Goal: Information Seeking & Learning: Learn about a topic

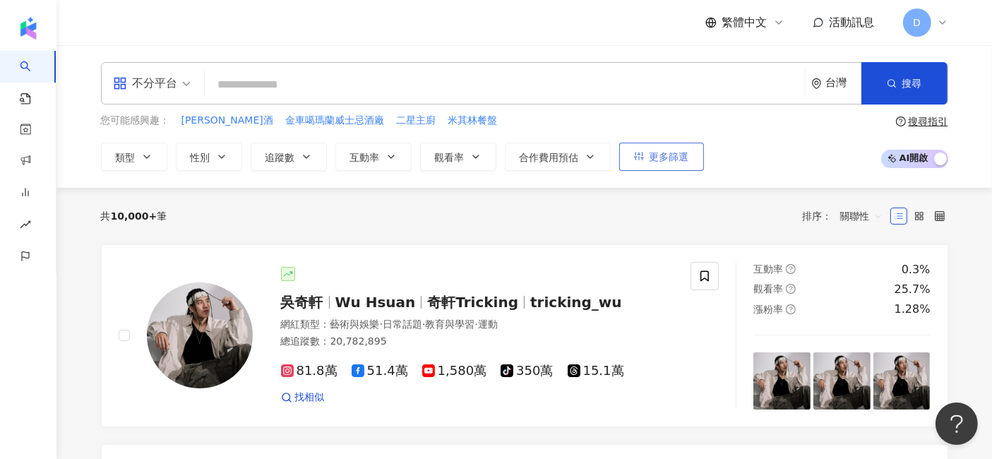
click at [635, 165] on button "更多篩選" at bounding box center [661, 157] width 85 height 28
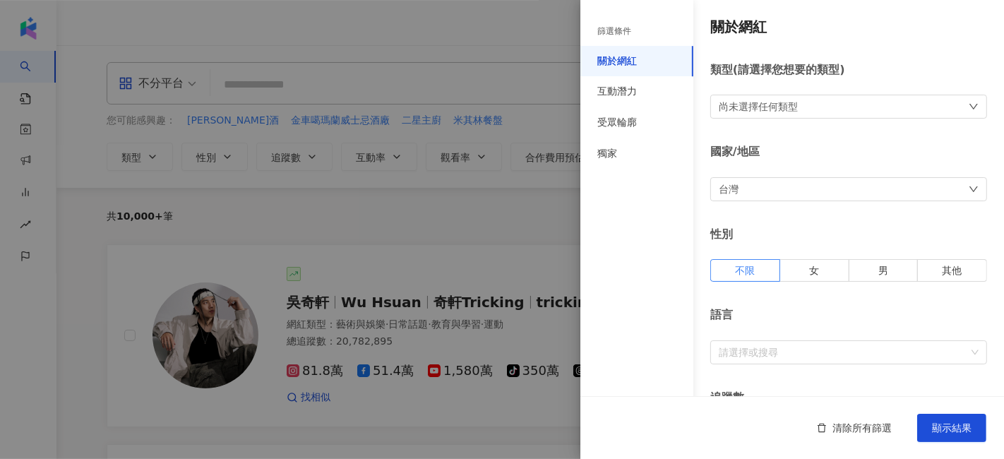
click at [777, 114] on div "尚未選擇任何類型" at bounding box center [758, 107] width 79 height 16
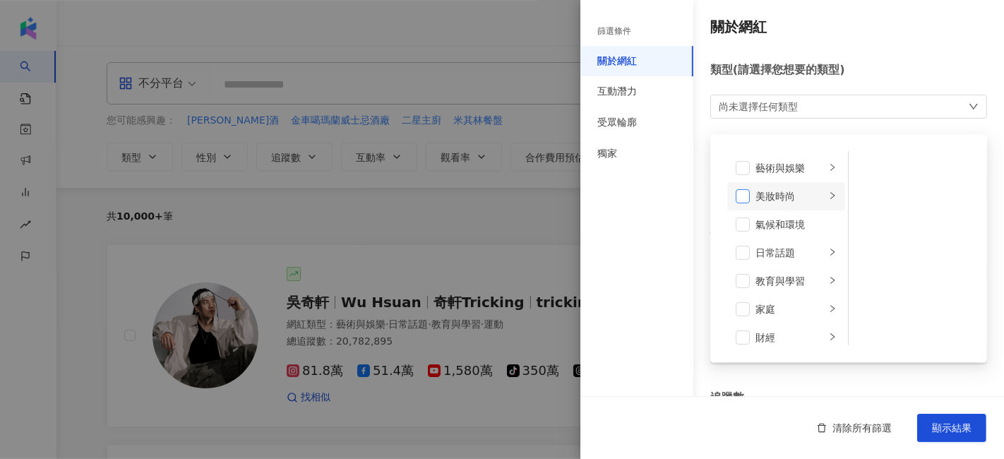
click at [748, 196] on span at bounding box center [743, 196] width 14 height 14
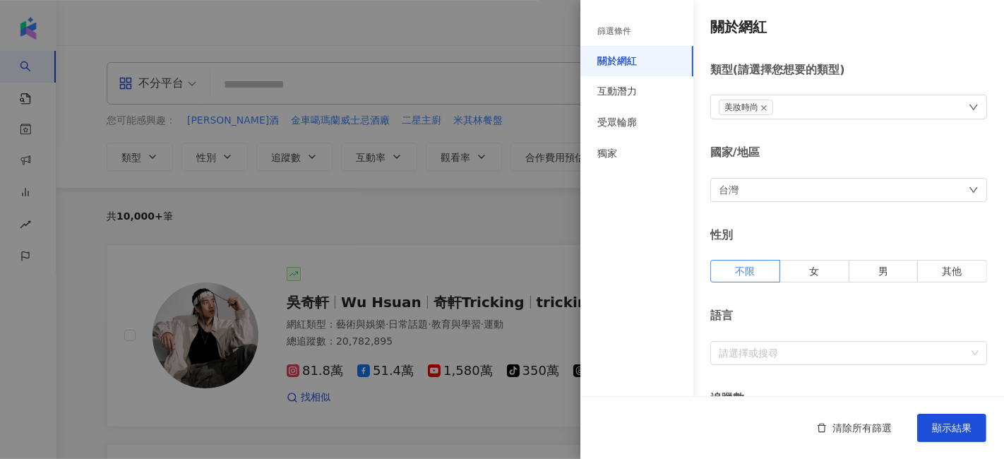
click at [677, 205] on div "篩選條件 關於網紅 互動潛力 受眾輪廓 獨家" at bounding box center [636, 238] width 113 height 442
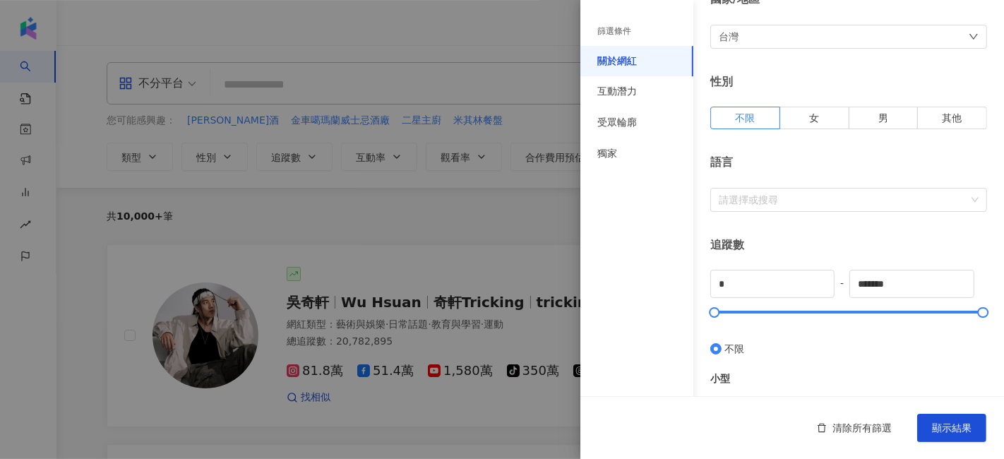
scroll to position [157, 0]
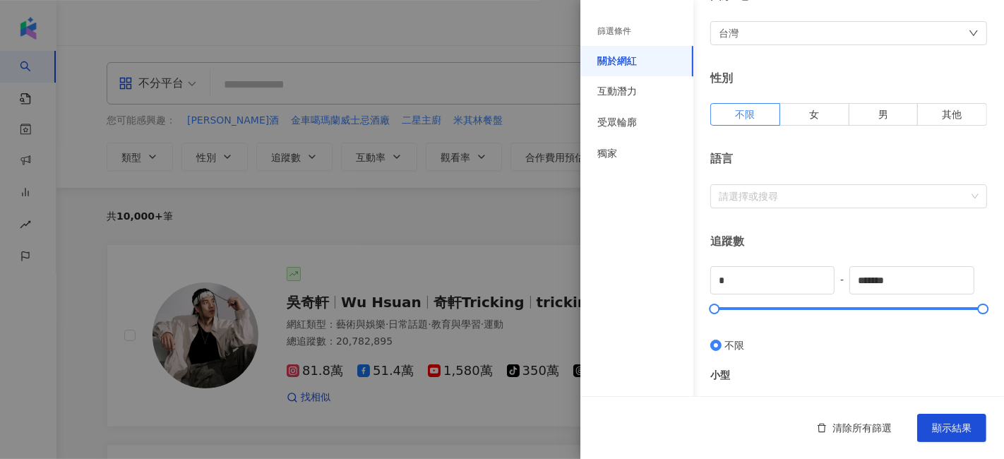
click at [754, 191] on div at bounding box center [841, 196] width 256 height 11
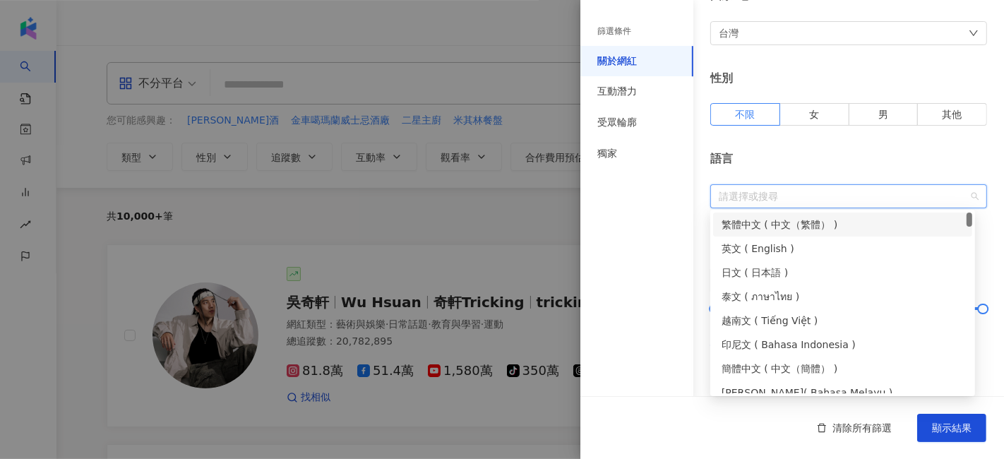
click at [762, 217] on div "繁體中文 ( 中文（繁體） )" at bounding box center [843, 225] width 242 height 16
click at [635, 267] on div "篩選條件 關於網紅 互動潛力 受眾輪廓 獨家" at bounding box center [636, 238] width 113 height 442
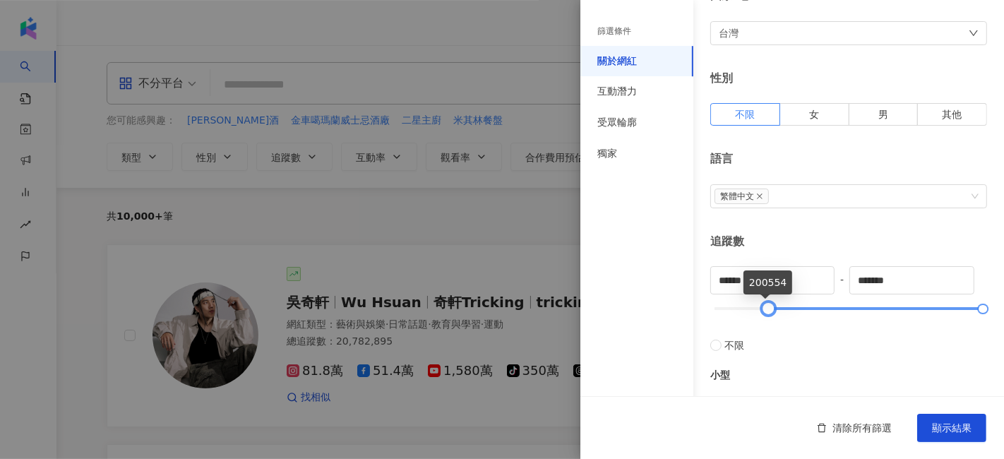
drag, startPoint x: 714, startPoint y: 309, endPoint x: 765, endPoint y: 311, distance: 51.6
click at [765, 311] on div at bounding box center [768, 309] width 8 height 8
drag, startPoint x: 786, startPoint y: 273, endPoint x: 652, endPoint y: 269, distance: 134.2
click at [652, 269] on div "篩選條件 關於網紅 互動潛力 受眾輪廓 獨家 關於網紅 類型 ( 請選擇您想要的類型 ) 美妝時尚 國家/地區 台灣 性別 不限 女 男 其他 語言 繁體中文…" at bounding box center [792, 376] width 424 height 1067
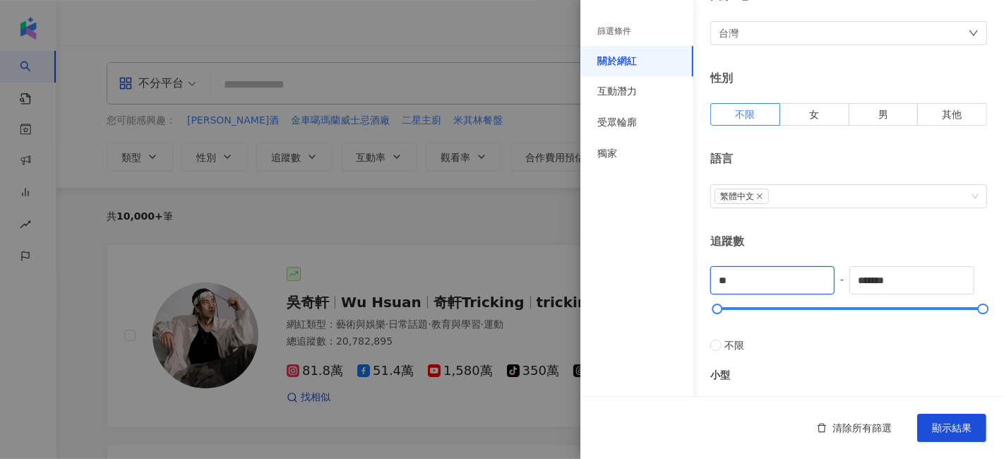
type input "*"
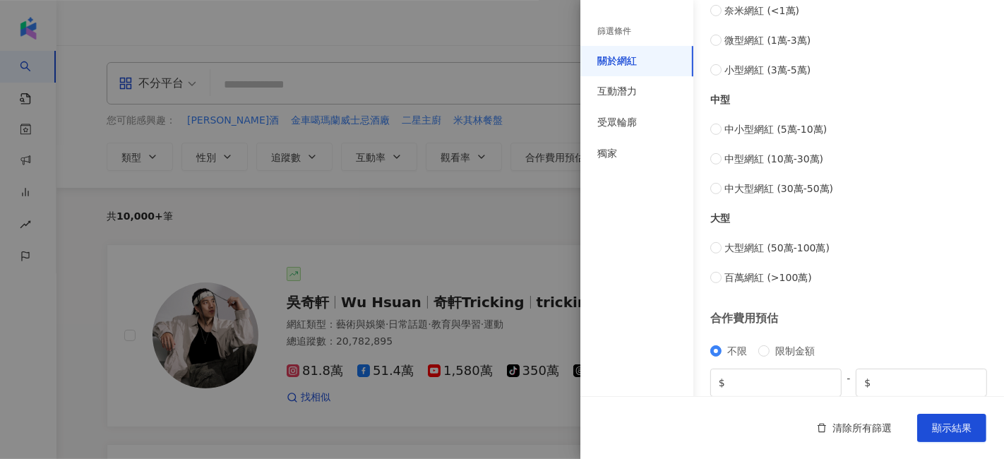
scroll to position [605, 0]
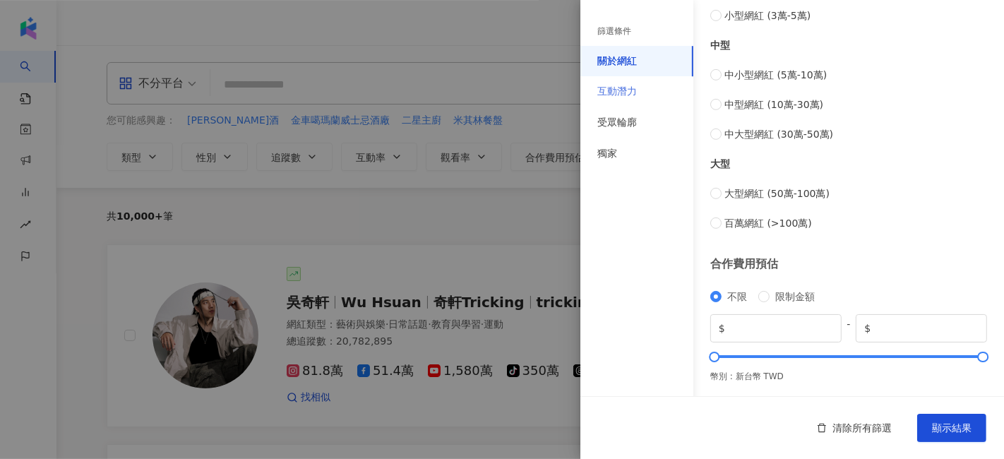
type input "******"
click at [640, 88] on div "互動潛力" at bounding box center [636, 91] width 113 height 31
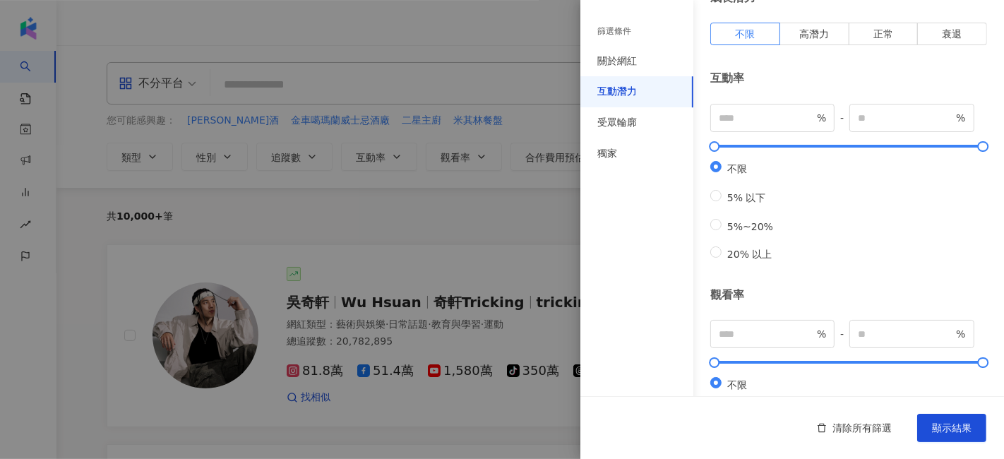
scroll to position [0, 0]
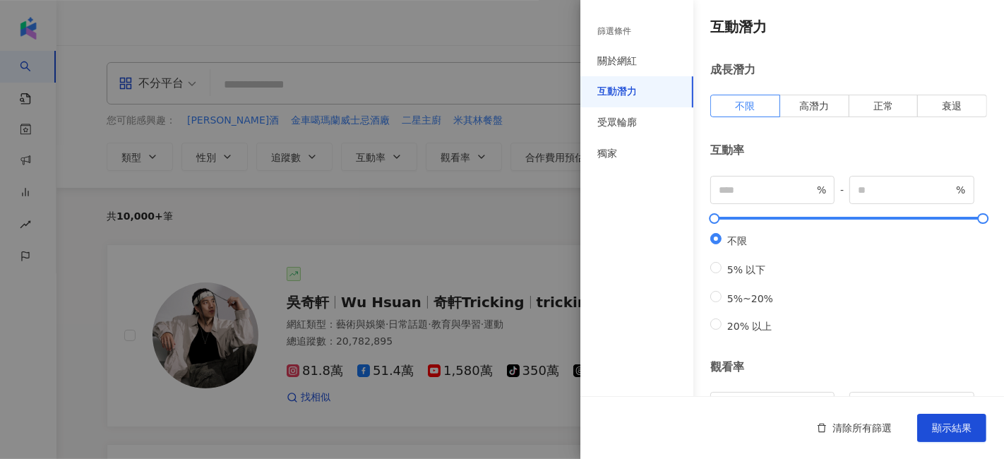
type input "*"
type input "**"
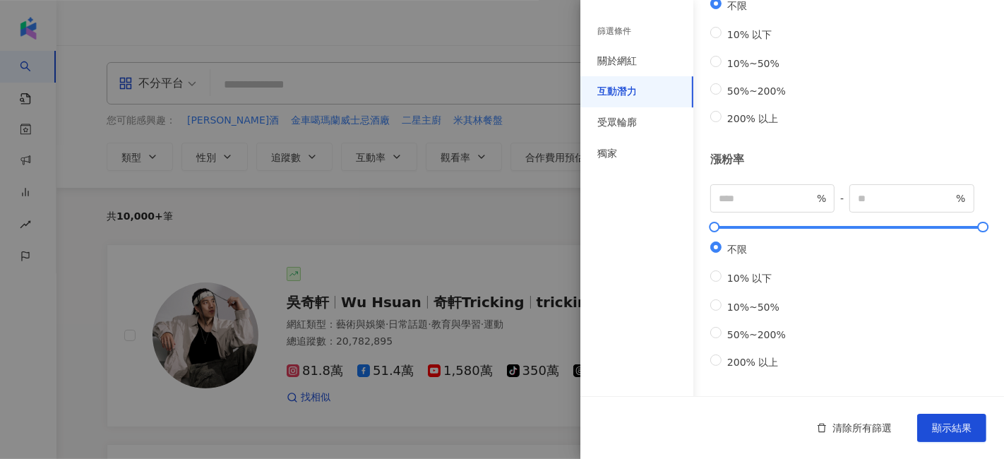
scroll to position [484, 0]
click at [650, 129] on div "受眾輪廓" at bounding box center [636, 122] width 113 height 31
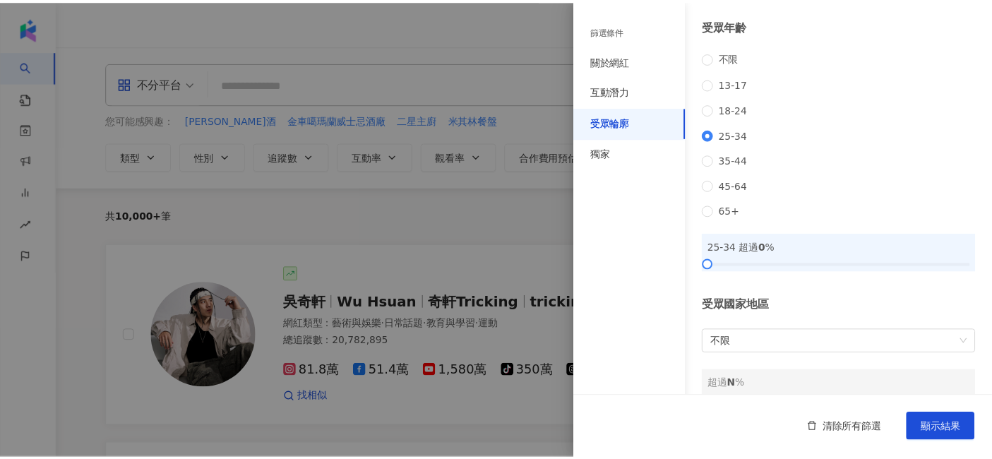
scroll to position [226, 0]
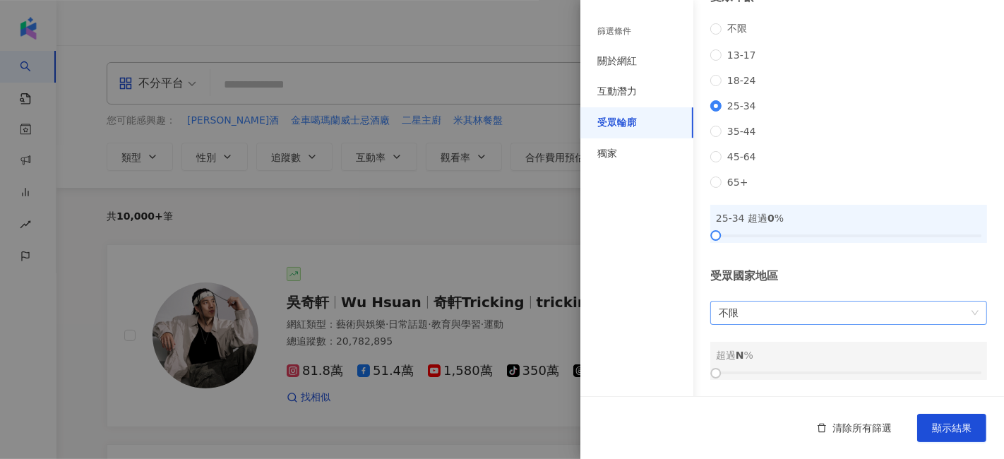
click at [869, 309] on span "不限" at bounding box center [849, 312] width 260 height 23
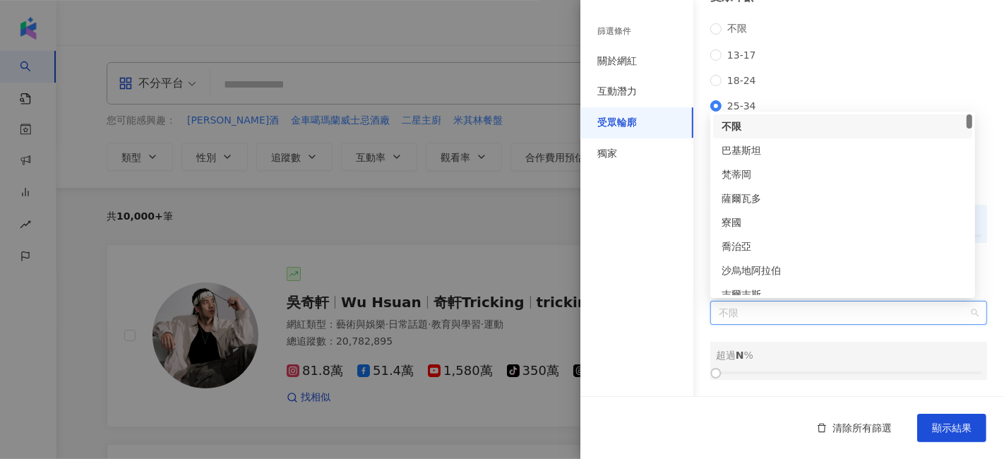
click at [869, 309] on span "不限" at bounding box center [849, 312] width 260 height 23
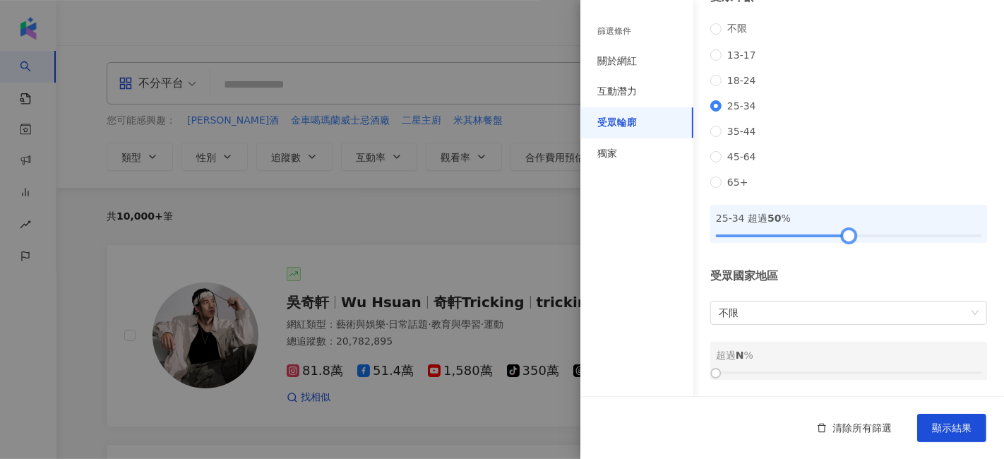
drag, startPoint x: 719, startPoint y: 234, endPoint x: 847, endPoint y: 236, distance: 127.1
click at [847, 236] on div at bounding box center [848, 236] width 8 height 8
click at [936, 429] on span "顯示結果" at bounding box center [952, 427] width 40 height 11
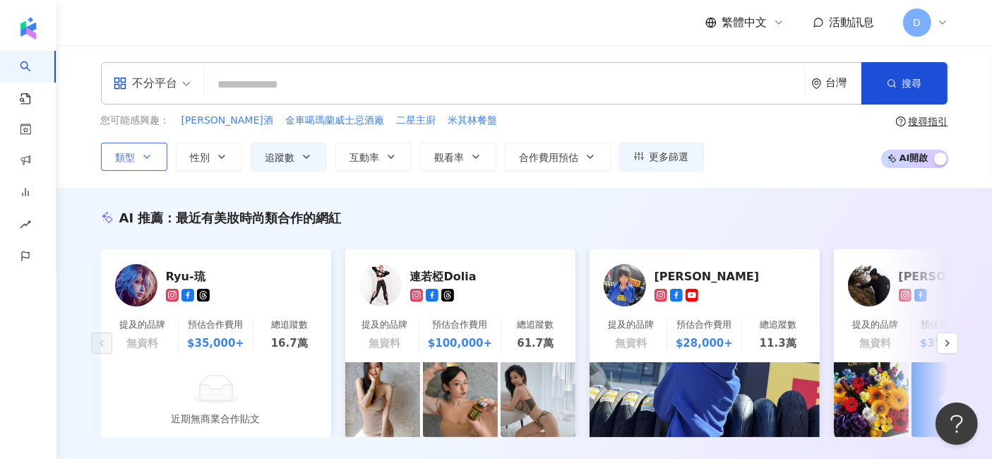
click at [149, 163] on button "類型" at bounding box center [134, 157] width 66 height 28
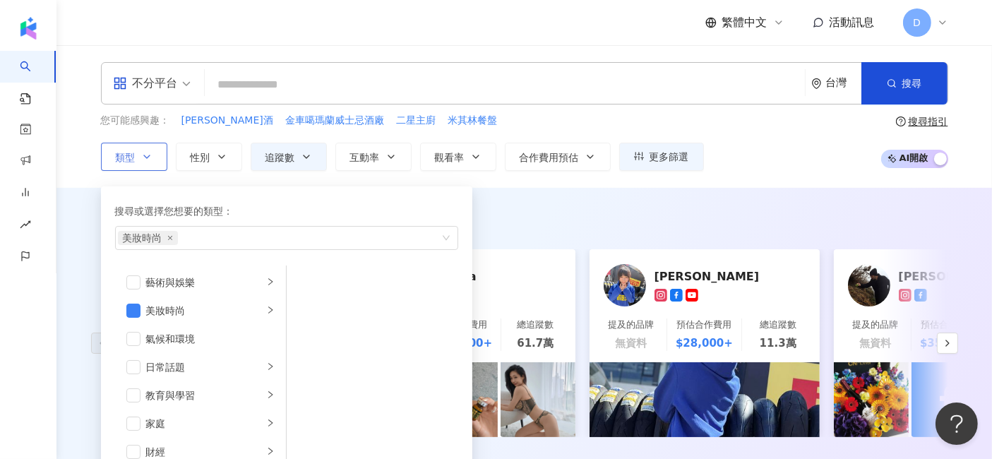
click at [149, 163] on button "類型 搜尋或選擇您想要的類型： 美妝時尚 藝術與娛樂 美妝時尚 氣候和環境 日常話題 教育與學習 家庭 財經 美食 命理占卜 遊戲 法政社會 生活風格 影視娛…" at bounding box center [134, 157] width 66 height 28
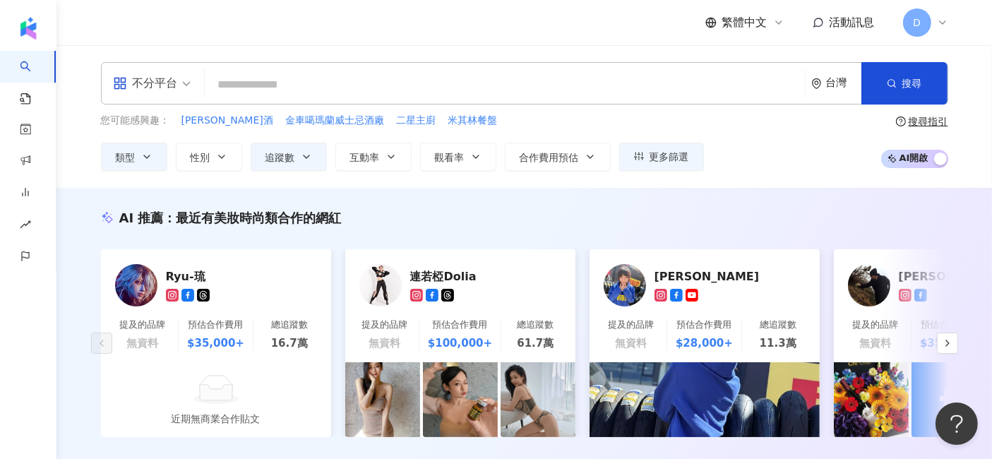
click at [188, 85] on span "不分平台" at bounding box center [152, 83] width 78 height 23
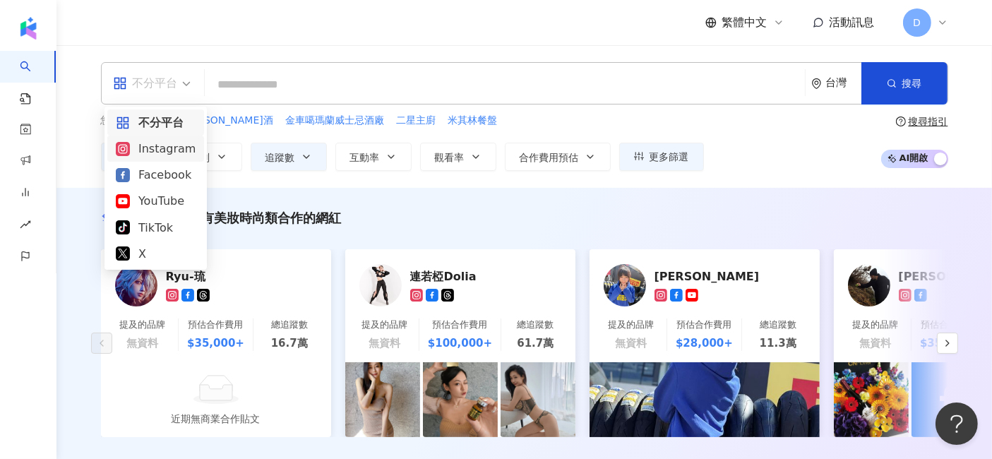
click at [169, 150] on div "Instagram" at bounding box center [156, 149] width 80 height 18
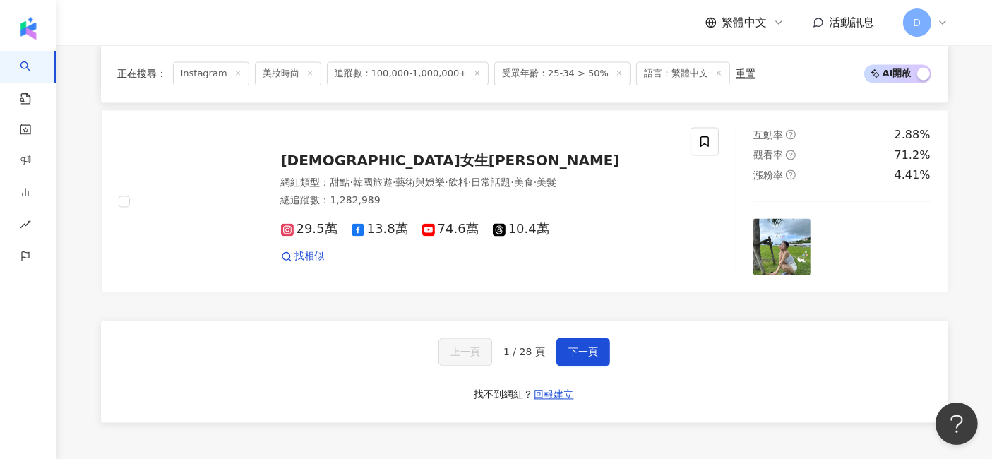
scroll to position [2667, 0]
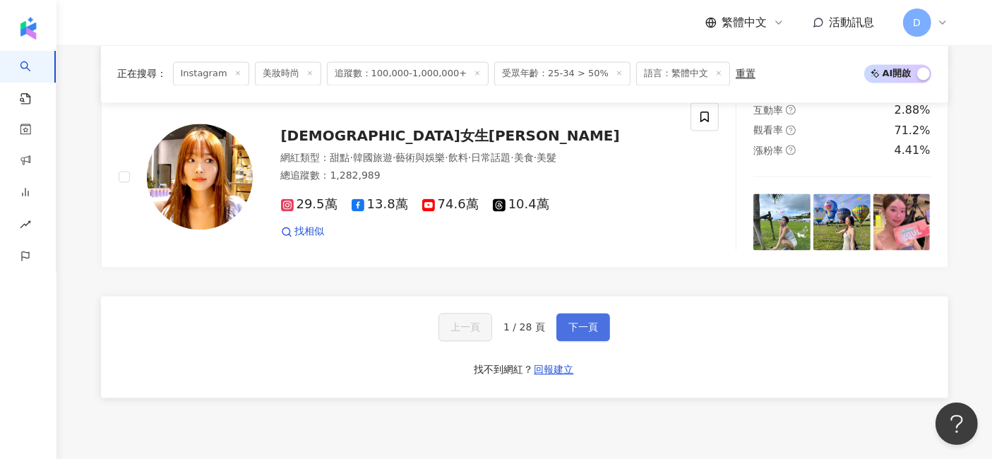
click at [598, 313] on button "下一頁" at bounding box center [583, 327] width 54 height 28
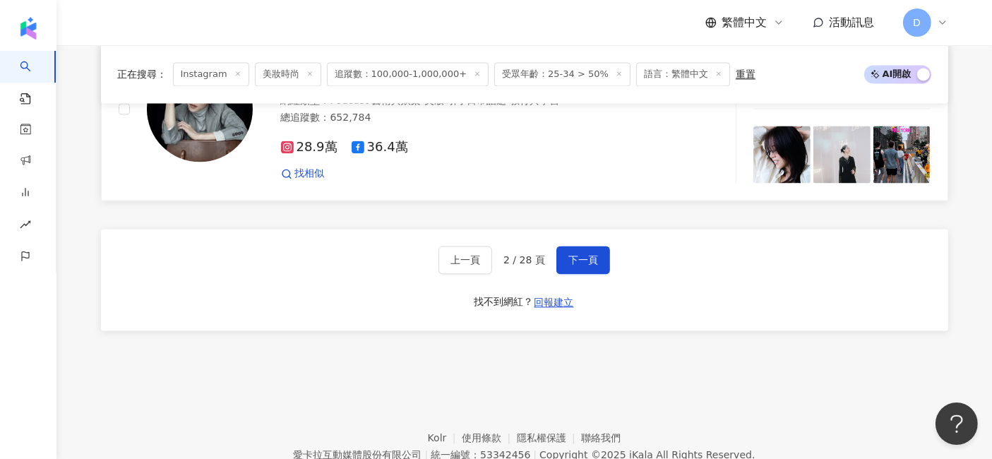
scroll to position [2781, 0]
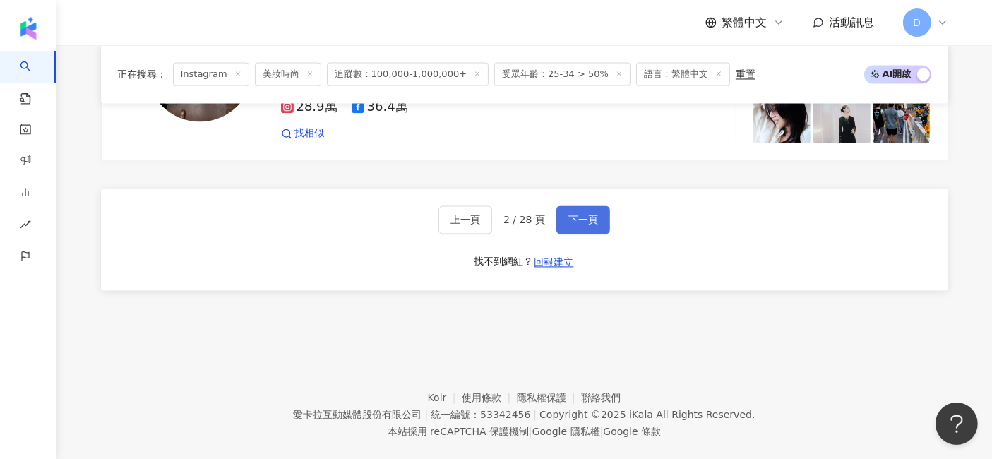
click at [604, 205] on button "下一頁" at bounding box center [583, 219] width 54 height 28
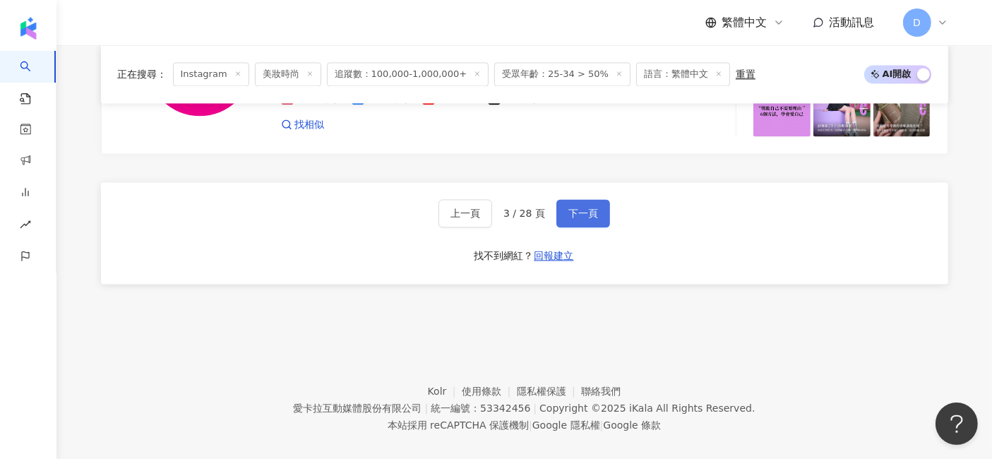
click at [594, 205] on button "下一頁" at bounding box center [583, 213] width 54 height 28
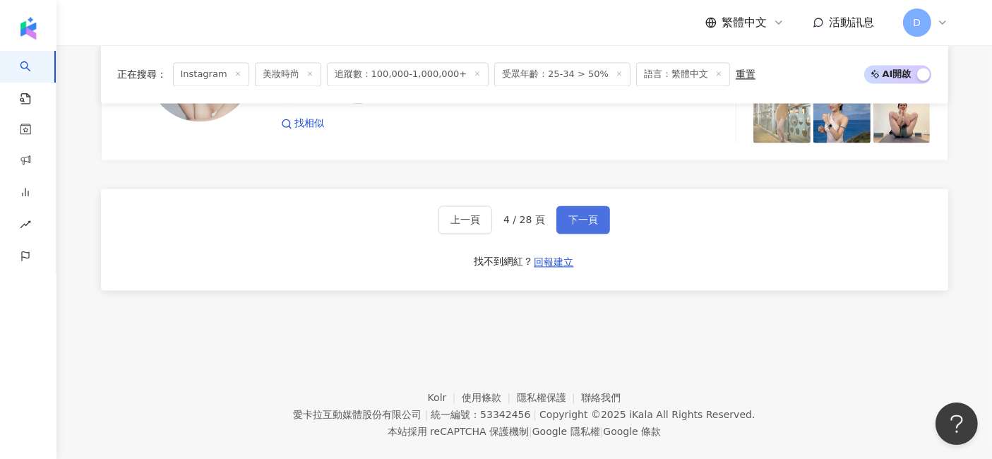
click at [596, 205] on button "下一頁" at bounding box center [583, 219] width 54 height 28
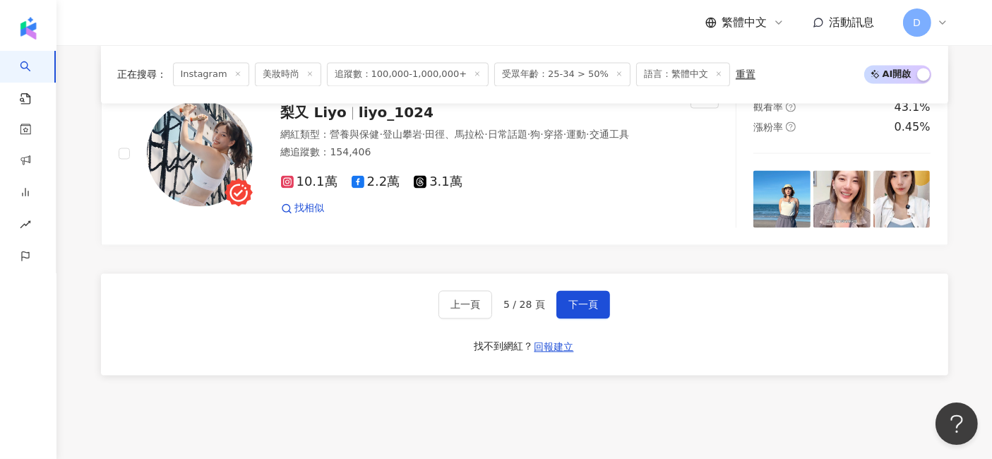
scroll to position [2711, 0]
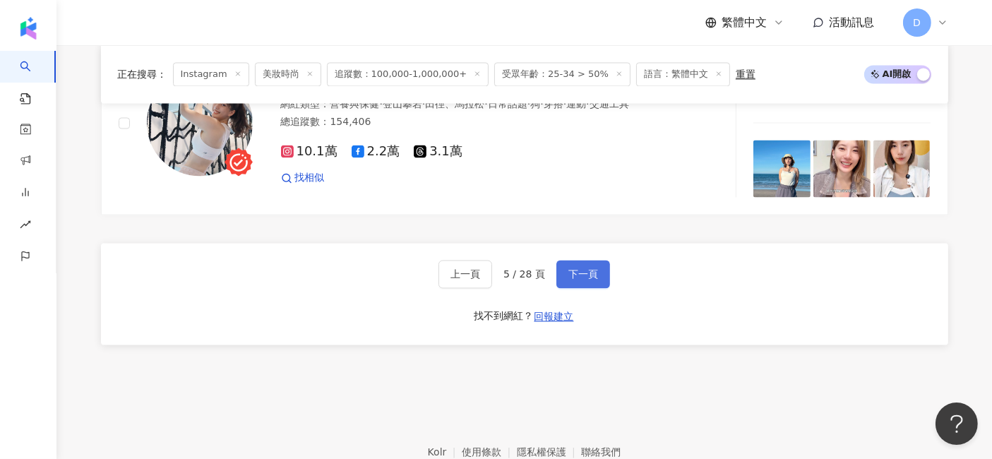
click at [583, 283] on button "下一頁" at bounding box center [583, 274] width 54 height 28
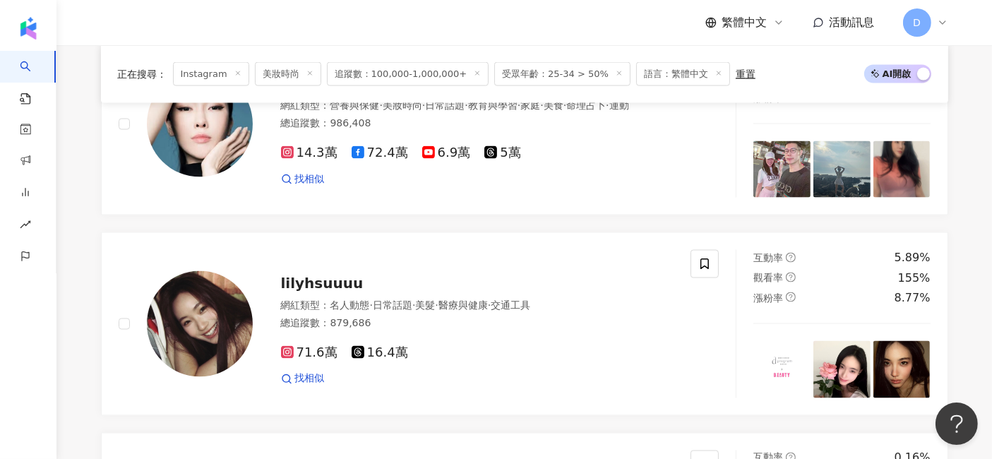
scroll to position [2781, 0]
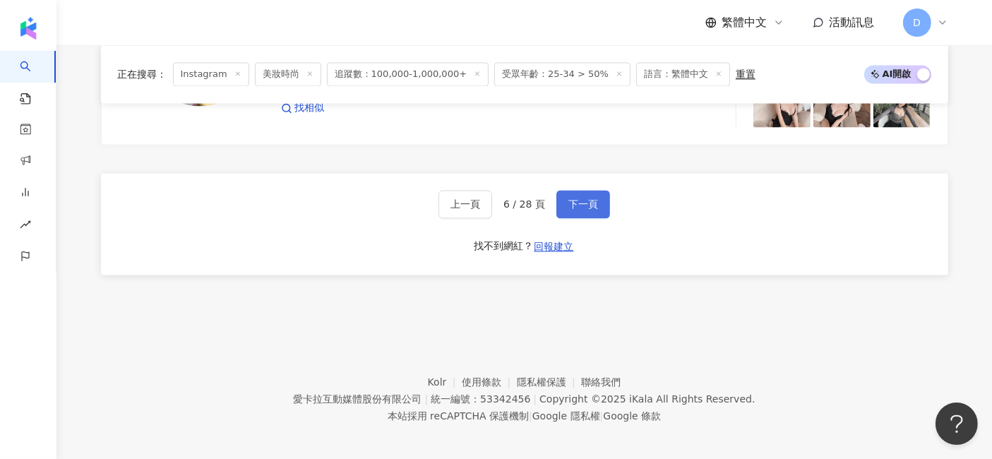
click at [595, 198] on button "下一頁" at bounding box center [583, 204] width 54 height 28
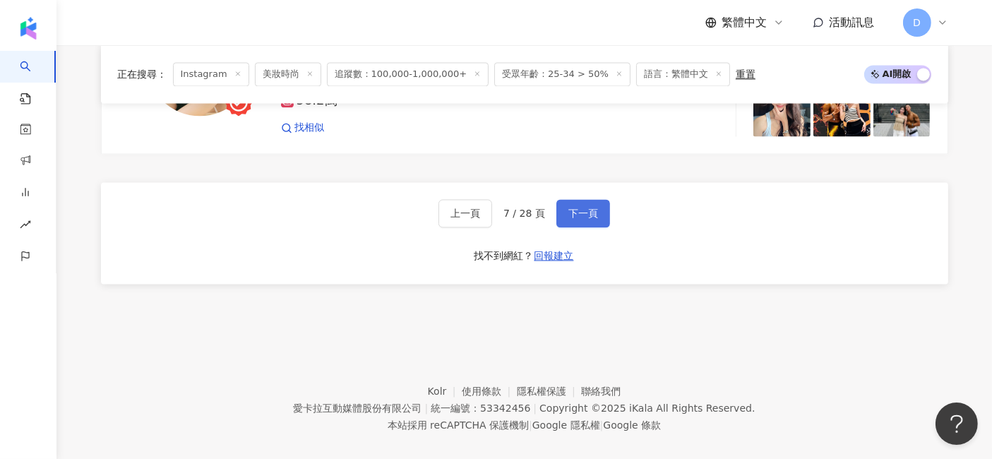
click at [590, 208] on span "下一頁" at bounding box center [583, 213] width 30 height 11
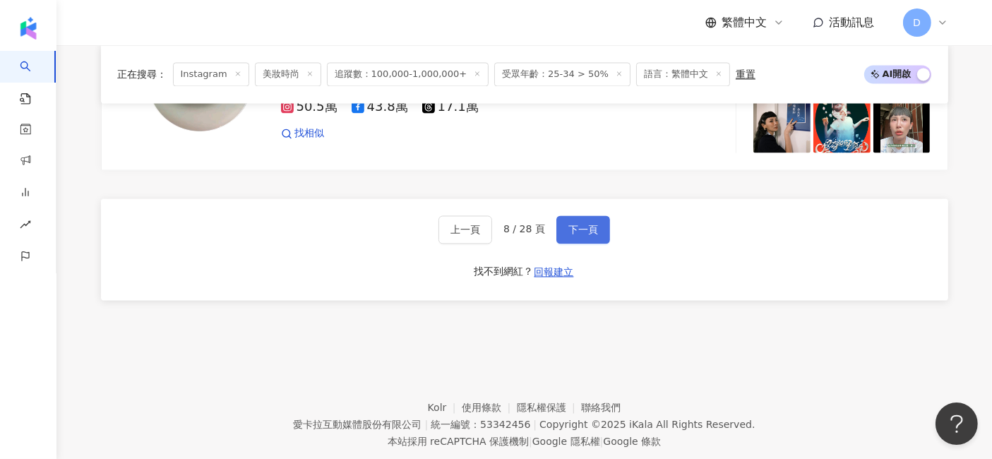
click at [563, 215] on button "下一頁" at bounding box center [583, 229] width 54 height 28
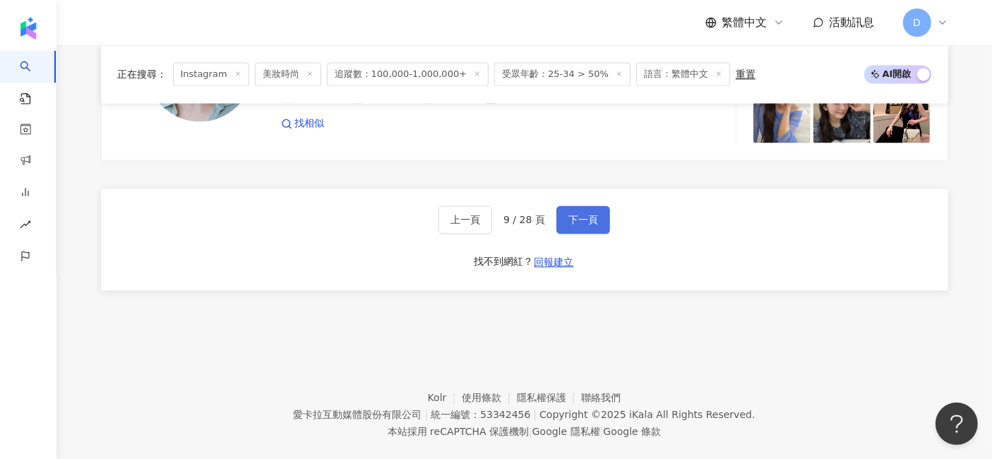
click at [579, 205] on button "下一頁" at bounding box center [583, 219] width 54 height 28
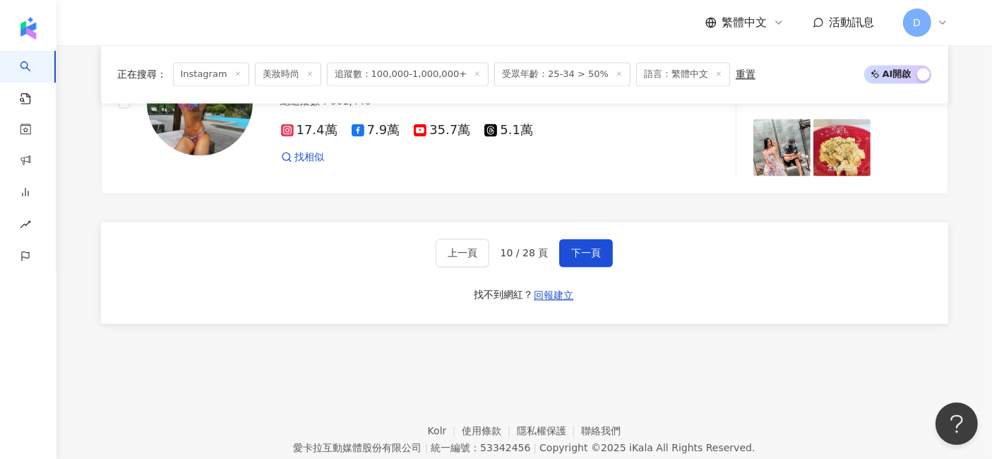
scroll to position [2790, 0]
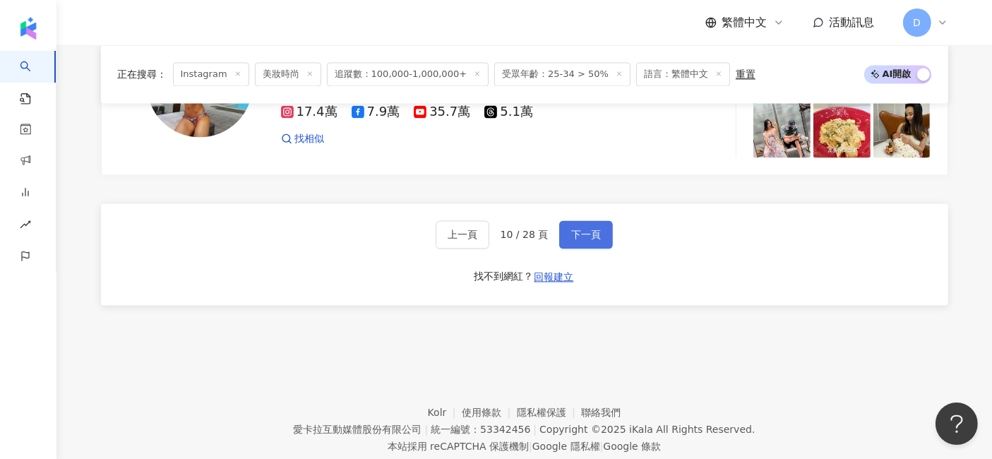
click at [579, 229] on span "下一頁" at bounding box center [586, 234] width 30 height 11
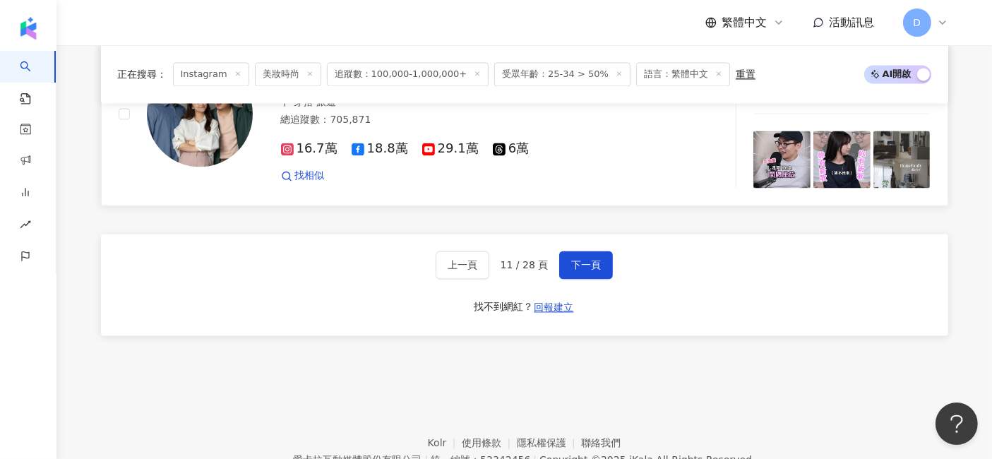
scroll to position [2781, 0]
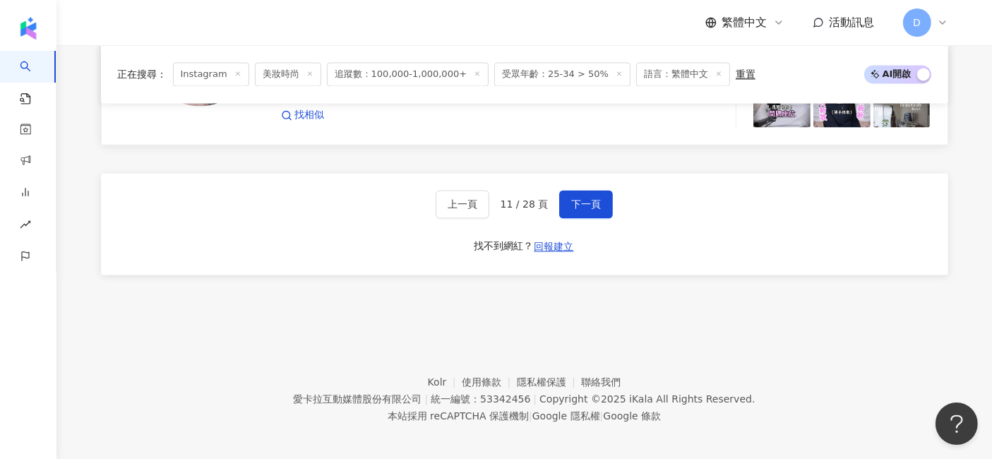
click at [606, 205] on button "下一頁" at bounding box center [586, 204] width 54 height 28
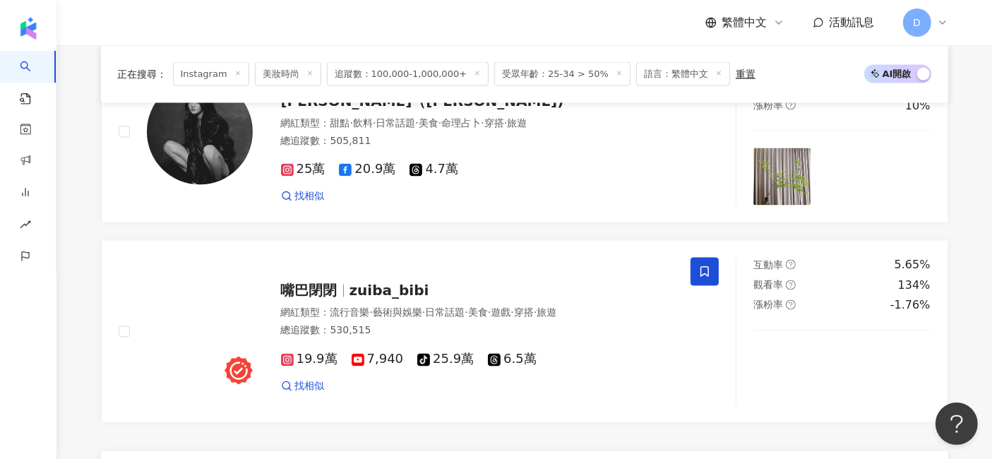
scroll to position [2711, 0]
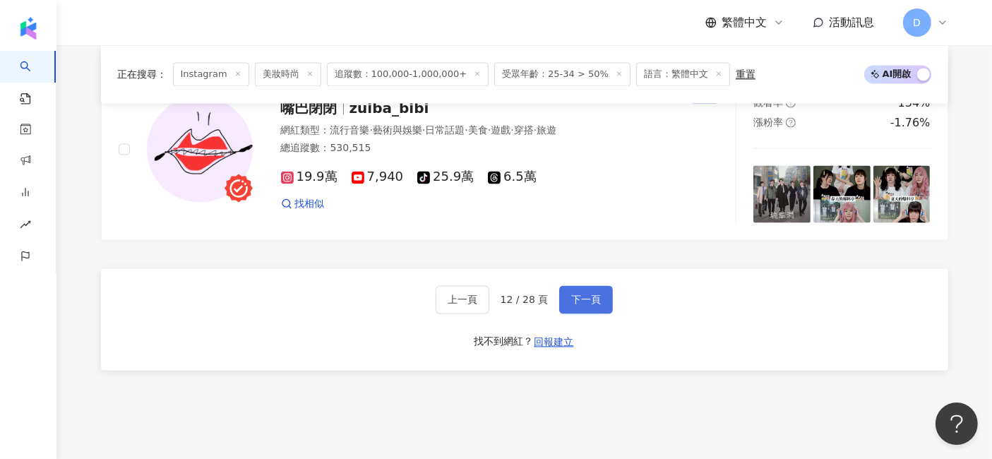
click at [603, 285] on button "下一頁" at bounding box center [586, 299] width 54 height 28
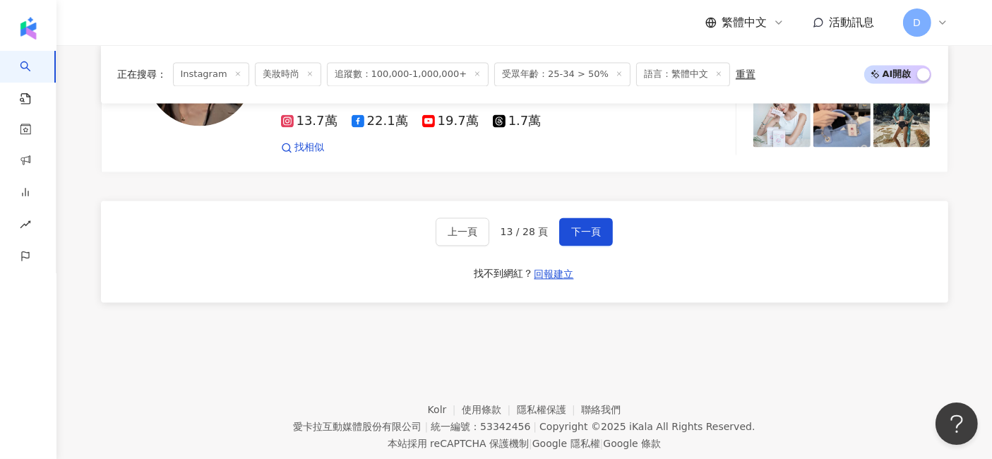
scroll to position [2781, 0]
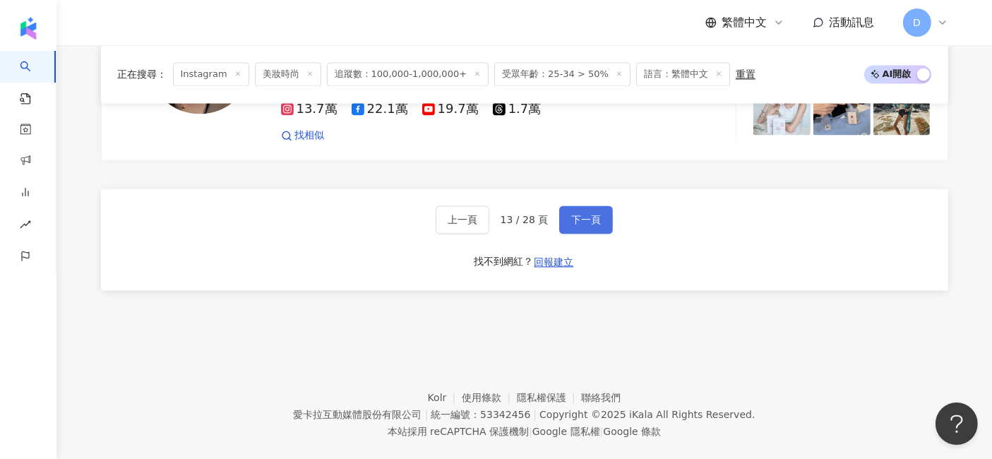
click at [585, 214] on span "下一頁" at bounding box center [586, 219] width 30 height 11
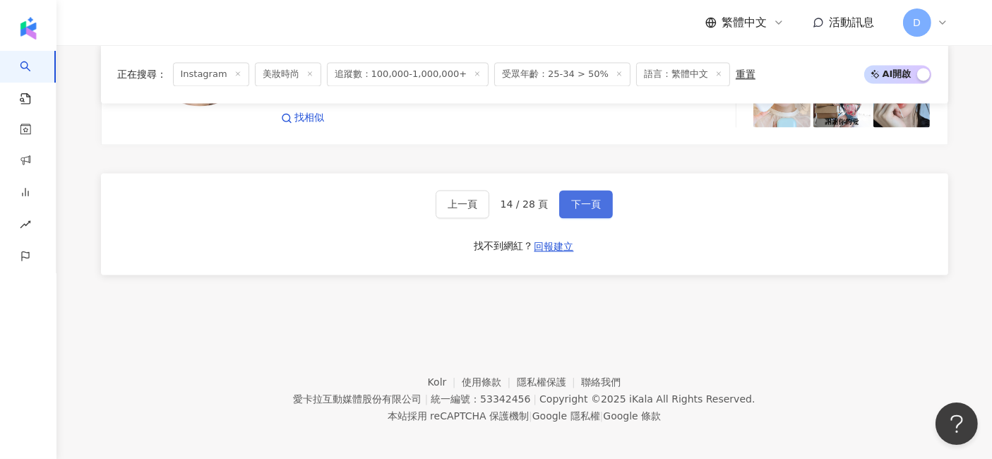
click at [585, 201] on span "下一頁" at bounding box center [586, 203] width 30 height 11
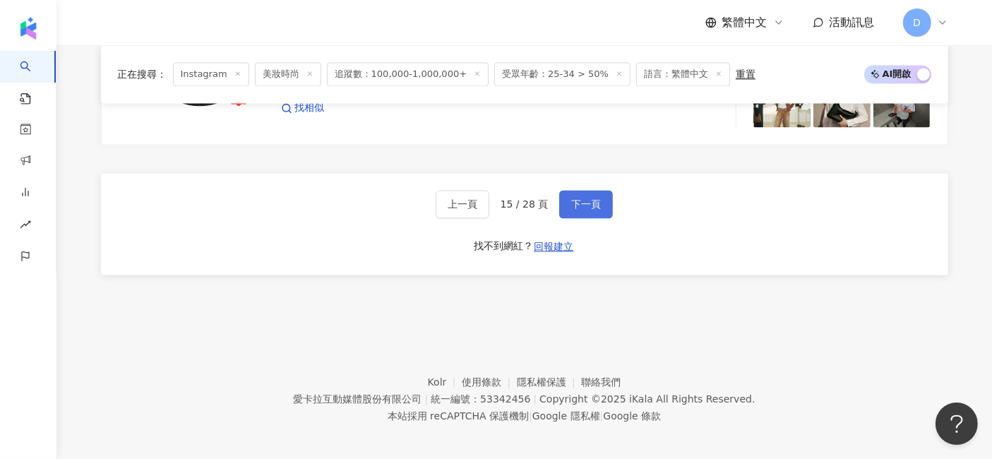
click at [571, 201] on span "下一頁" at bounding box center [586, 203] width 30 height 11
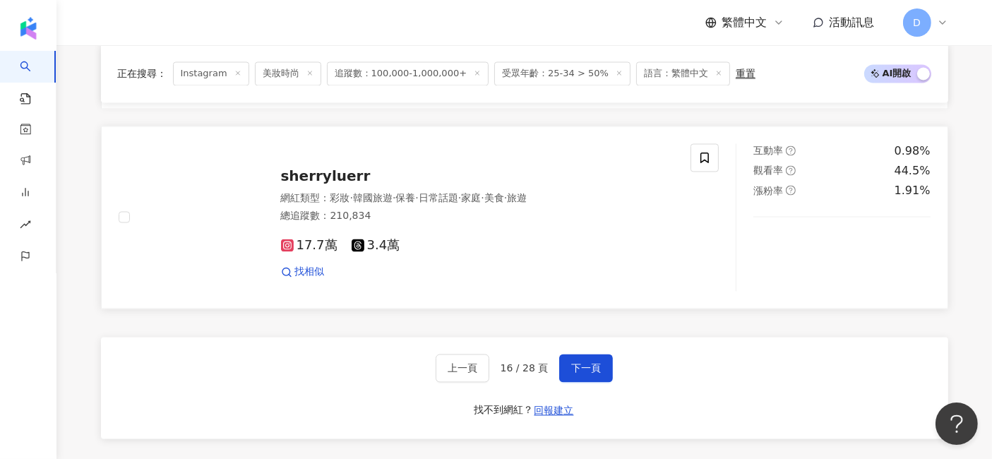
scroll to position [2703, 0]
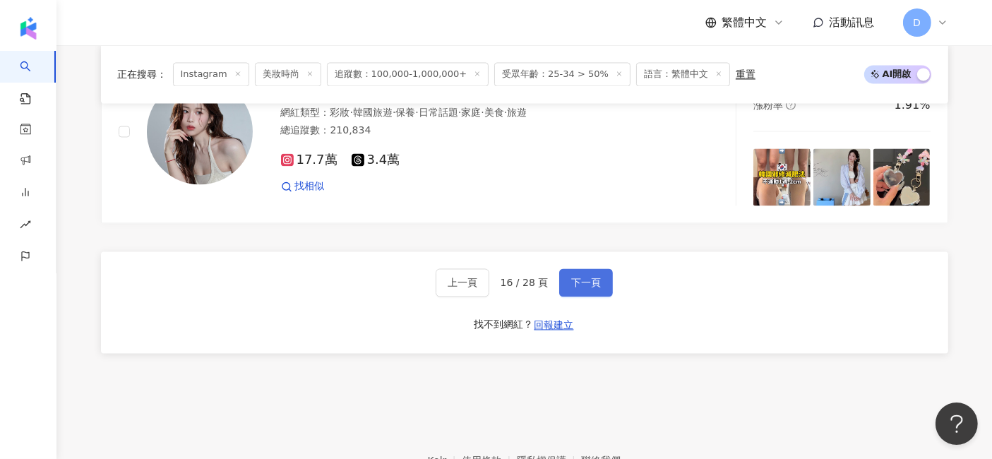
click at [584, 279] on span "下一頁" at bounding box center [586, 282] width 30 height 11
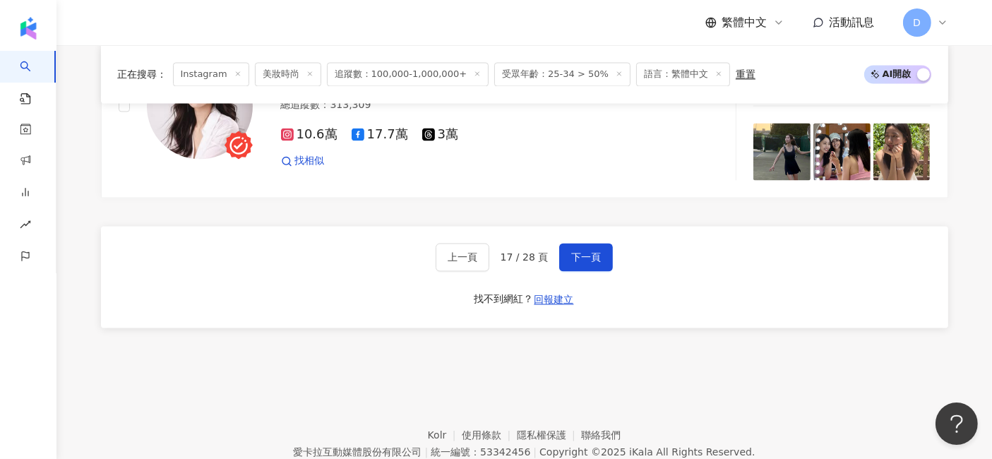
scroll to position [2781, 0]
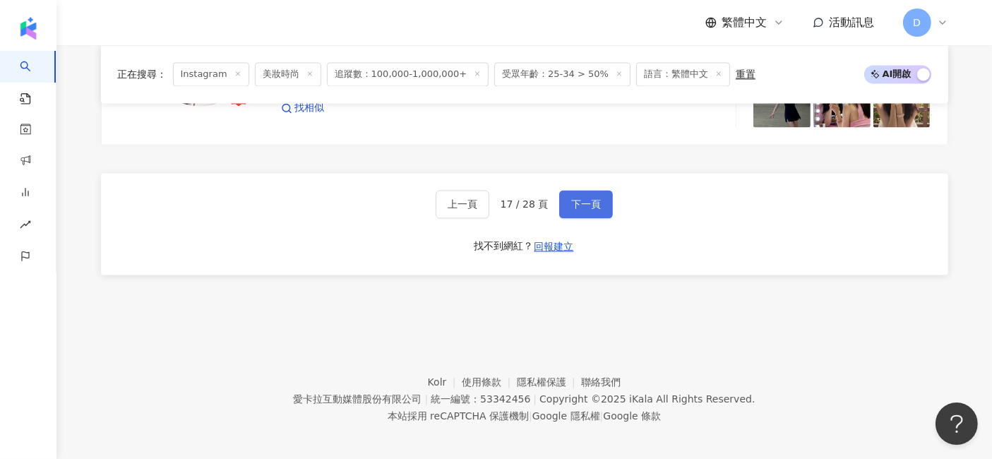
click at [585, 198] on span "下一頁" at bounding box center [586, 203] width 30 height 11
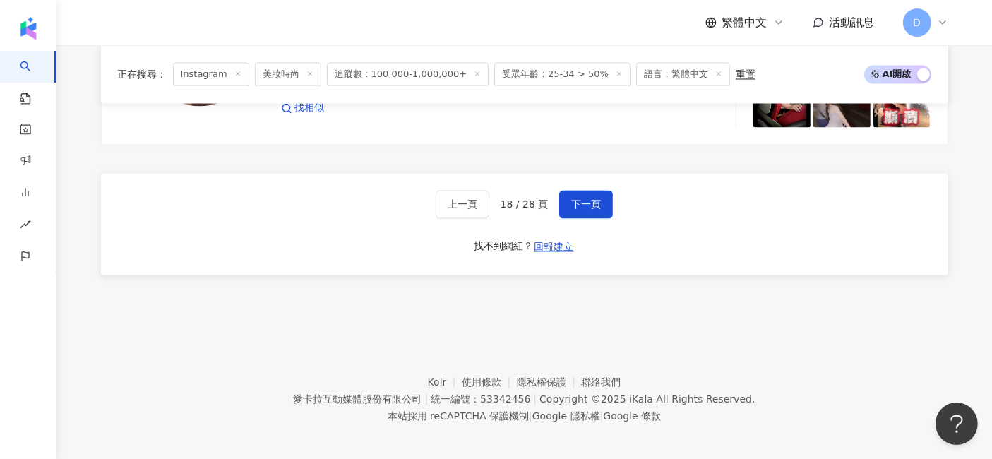
click at [611, 191] on div "上一頁 18 / 28 頁 下一頁 找不到網紅？ 回報建立" at bounding box center [524, 224] width 847 height 102
click at [603, 193] on button "下一頁" at bounding box center [586, 204] width 54 height 28
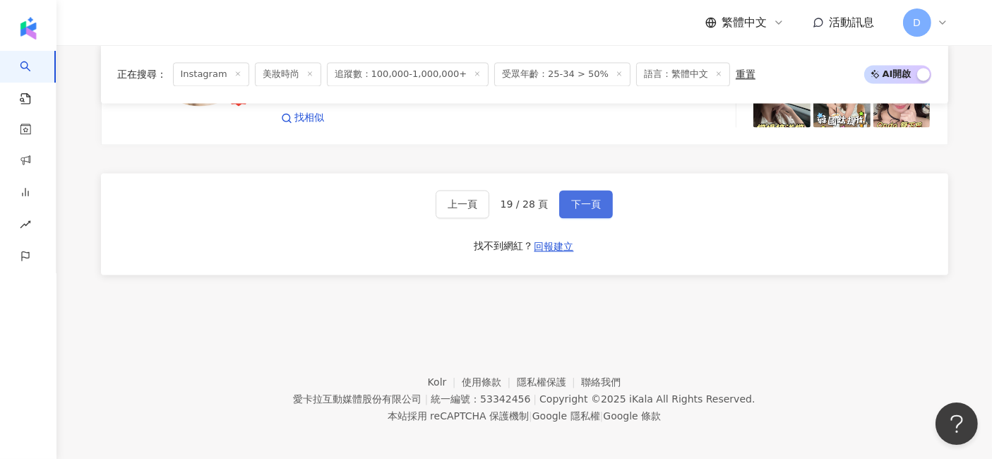
click at [580, 198] on span "下一頁" at bounding box center [586, 203] width 30 height 11
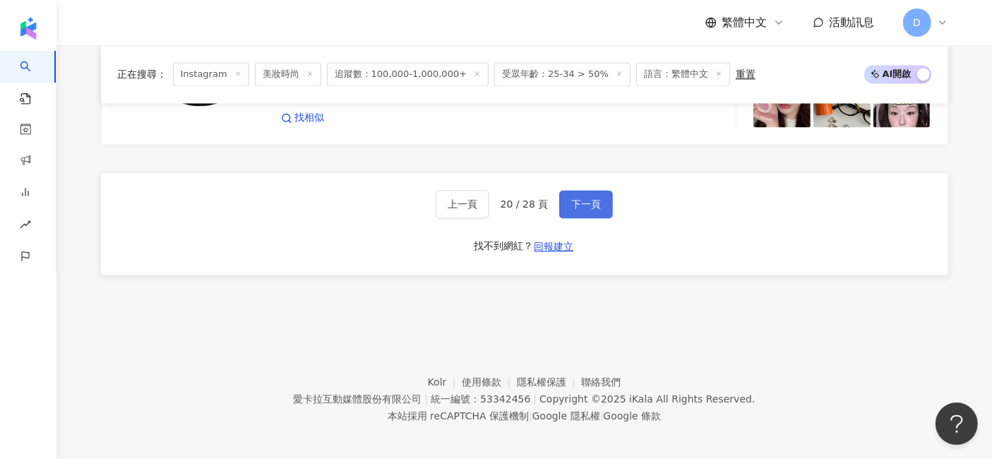
click at [591, 198] on span "下一頁" at bounding box center [586, 203] width 30 height 11
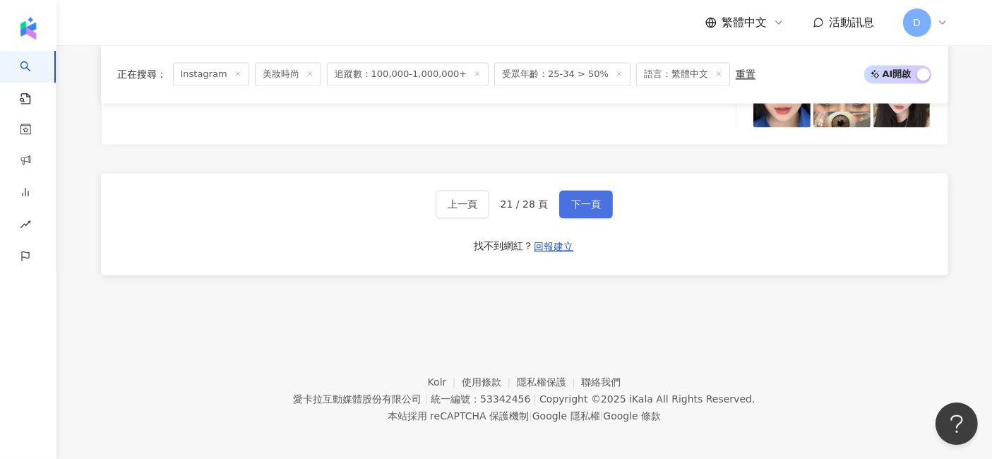
click at [589, 198] on span "下一頁" at bounding box center [586, 203] width 30 height 11
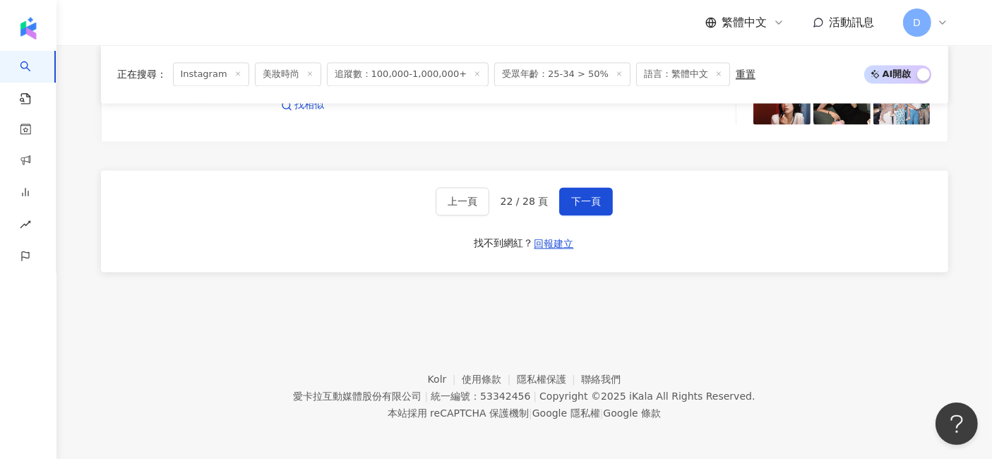
scroll to position [2785, 0]
click at [573, 195] on span "下一頁" at bounding box center [586, 200] width 30 height 11
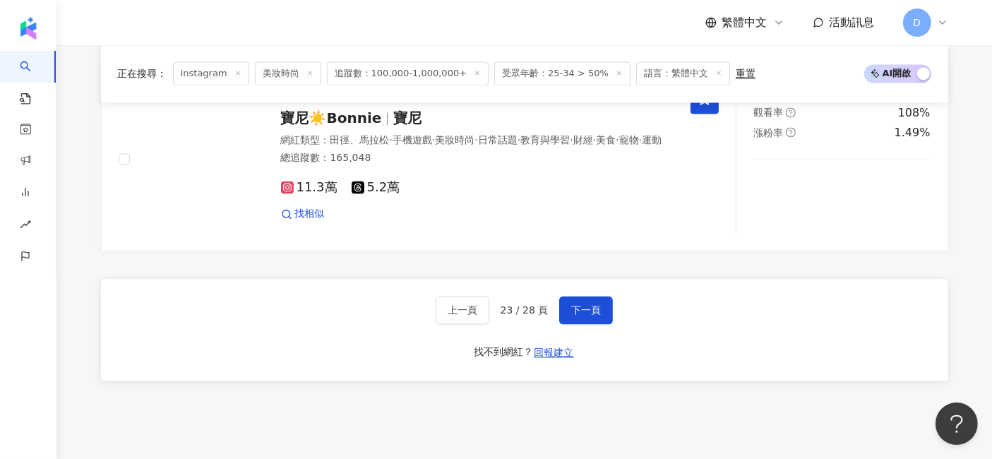
scroll to position [2703, 0]
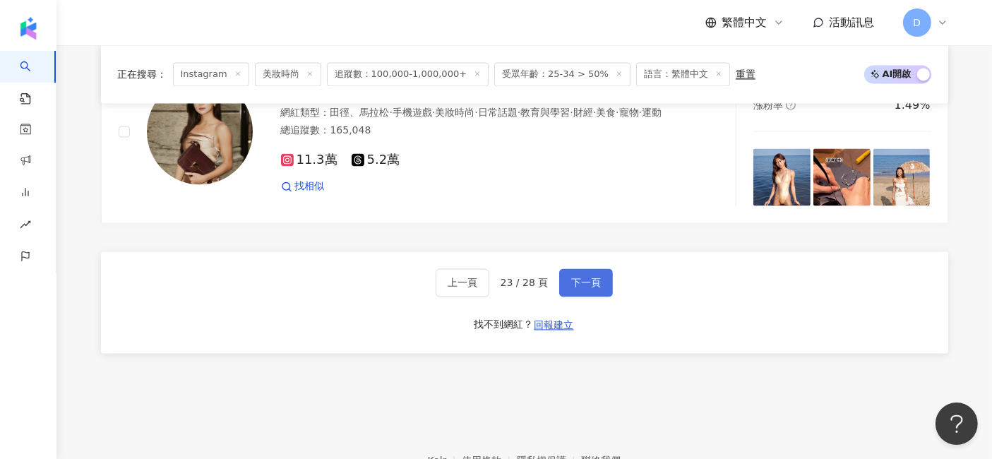
click at [579, 277] on span "下一頁" at bounding box center [586, 282] width 30 height 11
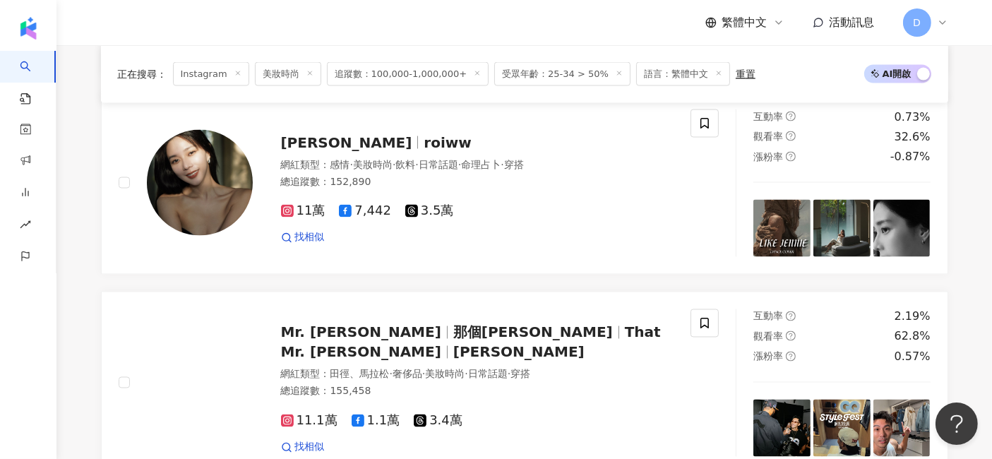
scroll to position [2781, 0]
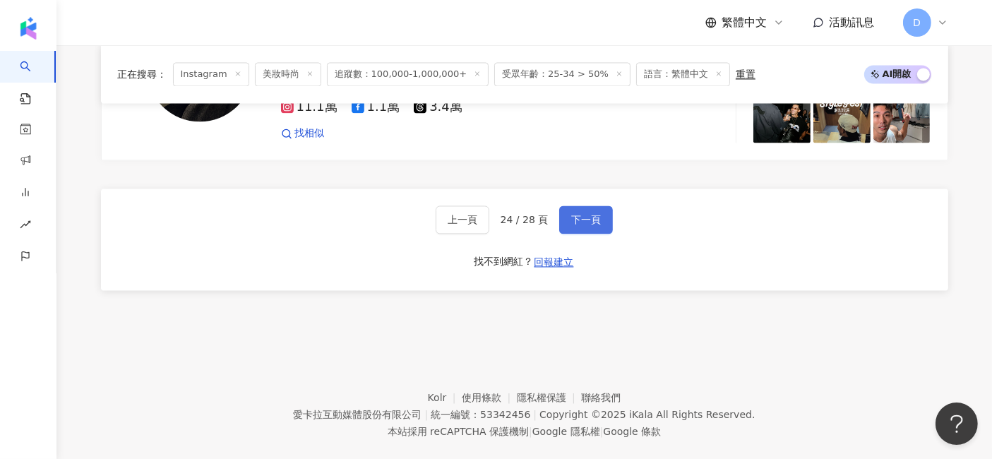
click at [586, 205] on button "下一頁" at bounding box center [586, 219] width 54 height 28
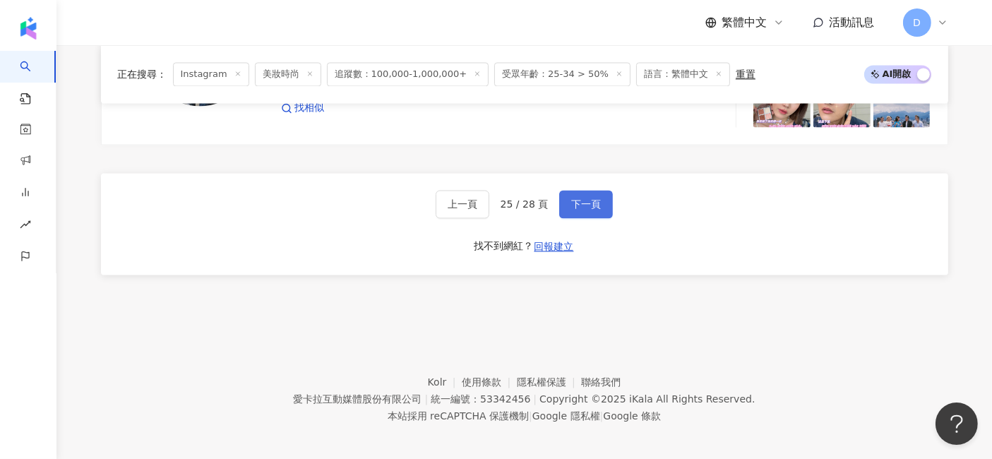
click at [599, 198] on button "下一頁" at bounding box center [586, 204] width 54 height 28
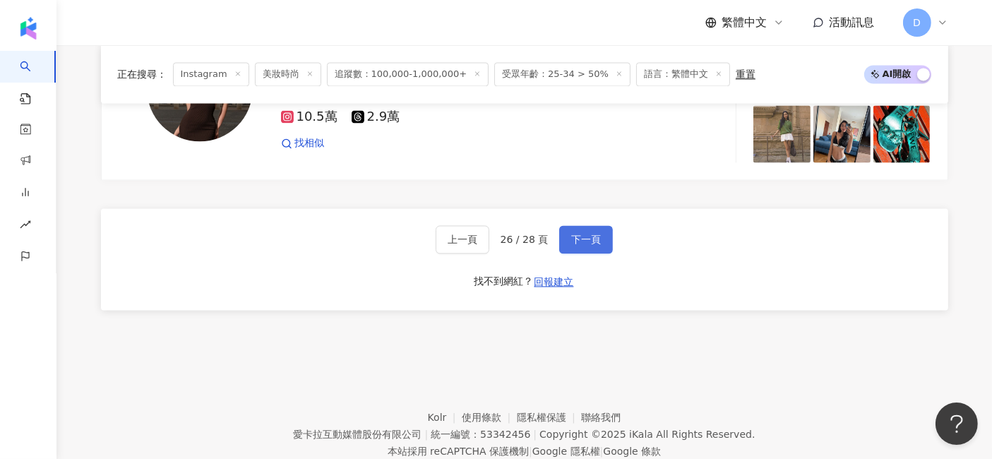
click at [593, 234] on span "下一頁" at bounding box center [586, 239] width 30 height 11
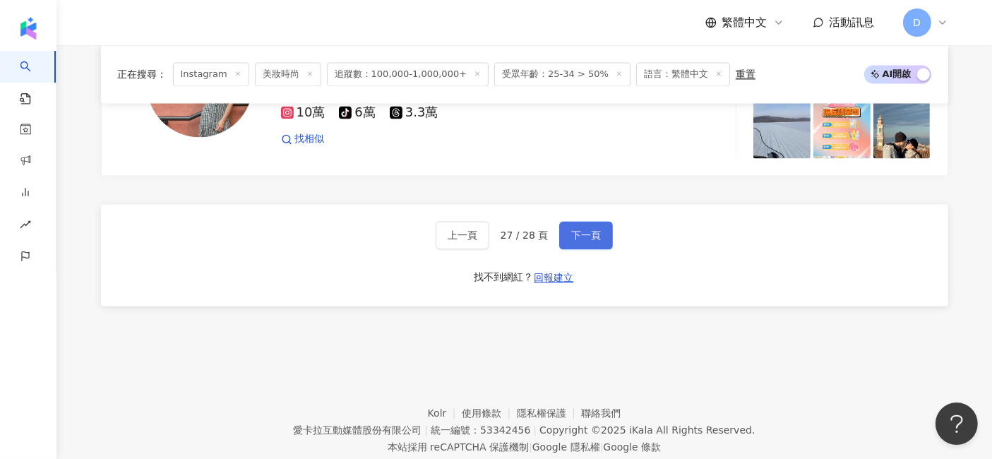
click at [587, 229] on span "下一頁" at bounding box center [586, 234] width 30 height 11
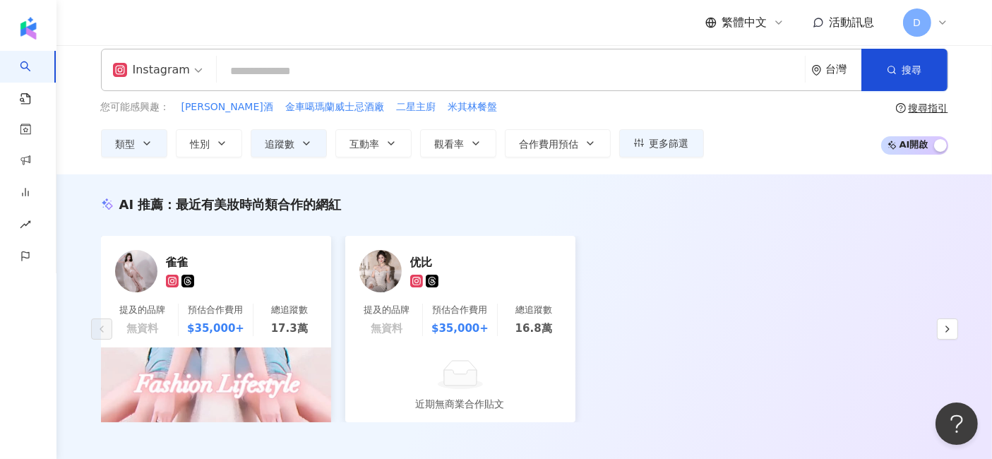
scroll to position [0, 0]
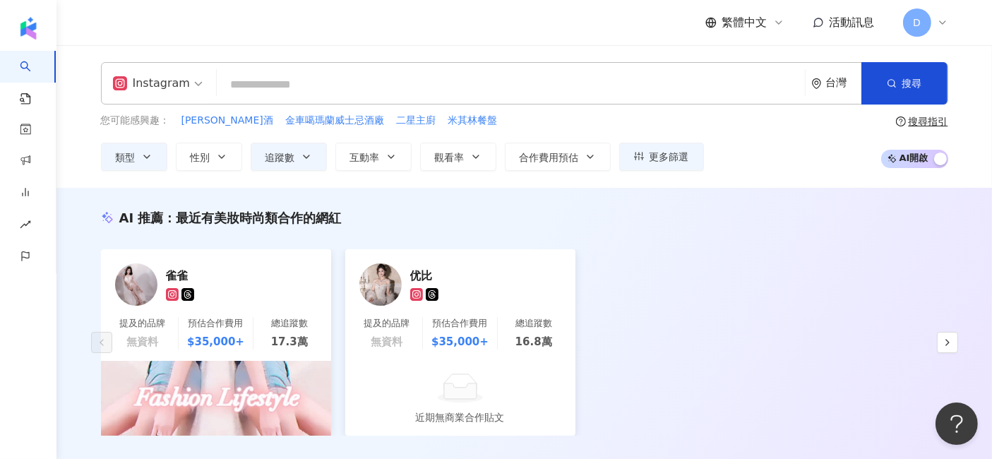
click at [338, 81] on input "search" at bounding box center [510, 84] width 577 height 27
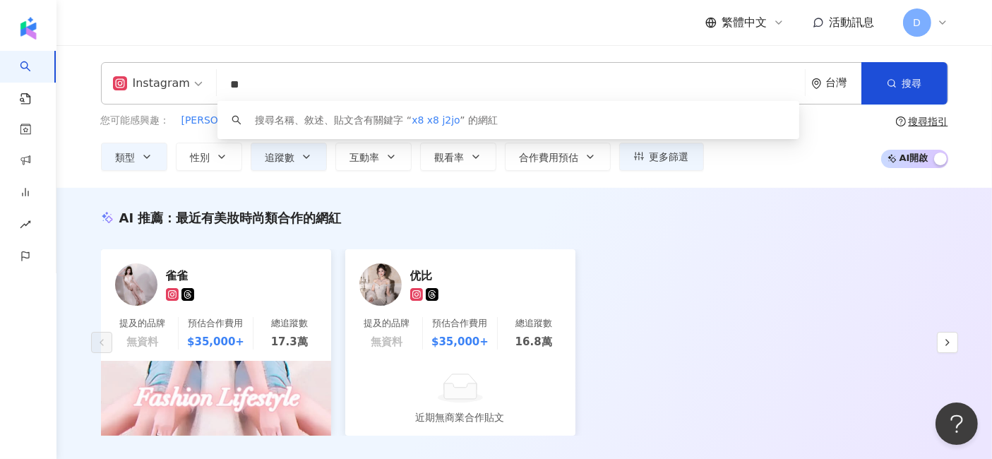
type input "*"
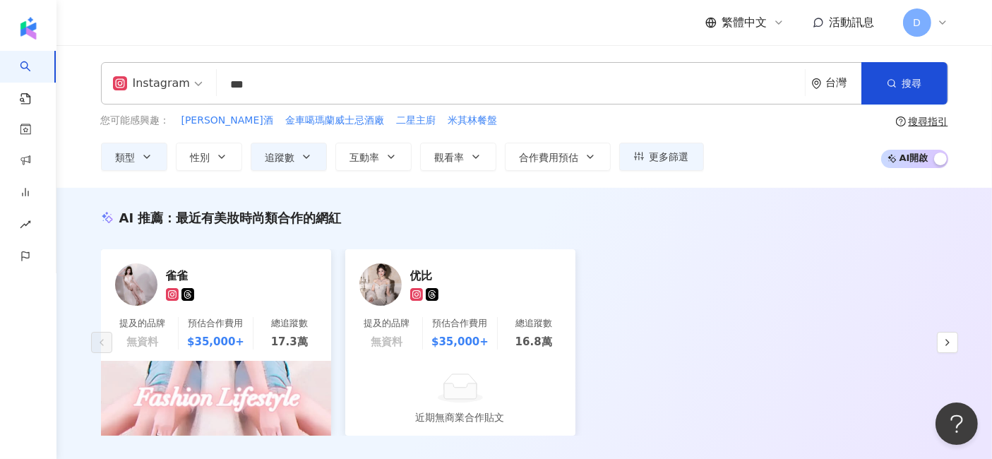
type input "***"
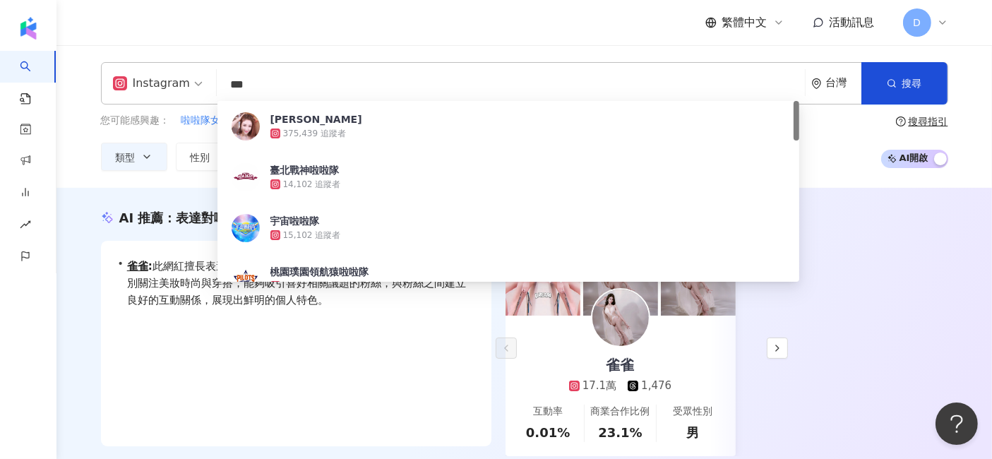
click at [68, 371] on div "AI 推薦 ： 表達對啦啦隊的喜愛的網紅 • 雀雀 : 此網紅擅長表達對生活、家庭及藝術的熱愛，具備多元內容創作，特別關注美妝時尚與穿搭，能夠吸引喜好相關議題…" at bounding box center [524, 338] width 936 height 301
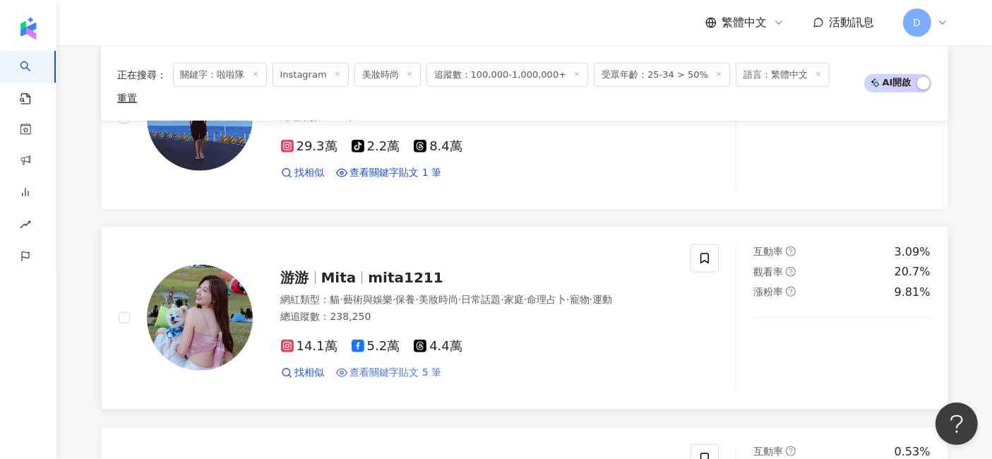
scroll to position [1461, 0]
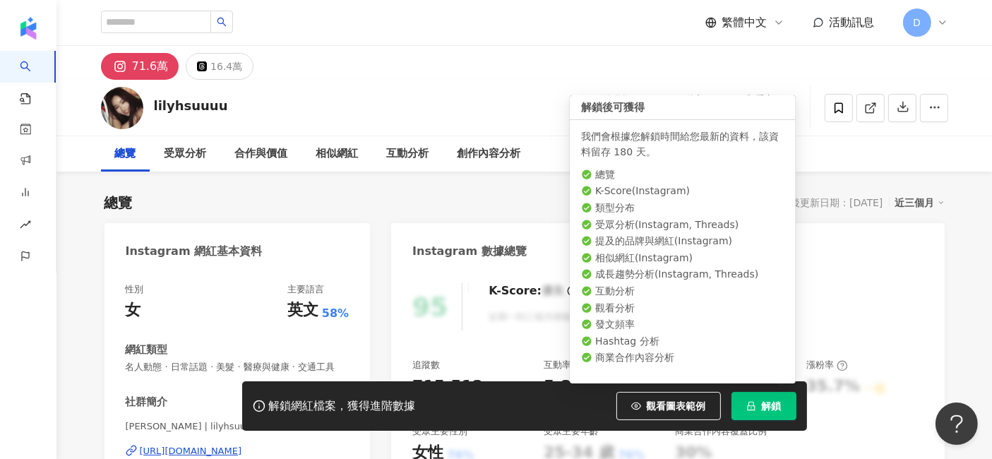
click at [770, 413] on button "解鎖" at bounding box center [763, 406] width 65 height 28
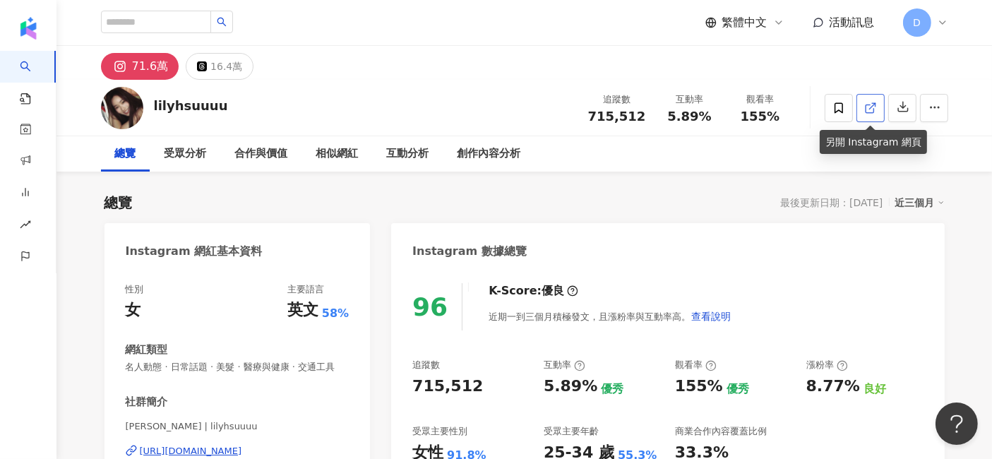
click at [873, 111] on icon at bounding box center [870, 108] width 8 height 8
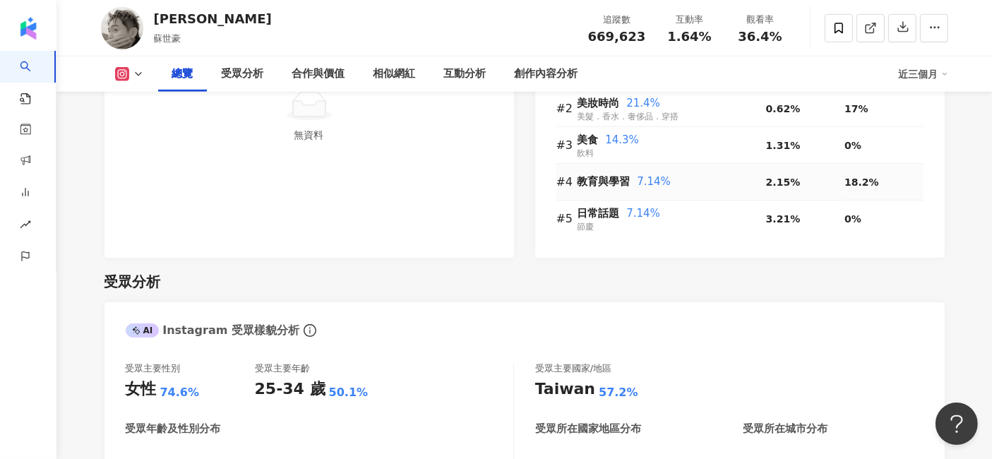
scroll to position [549, 0]
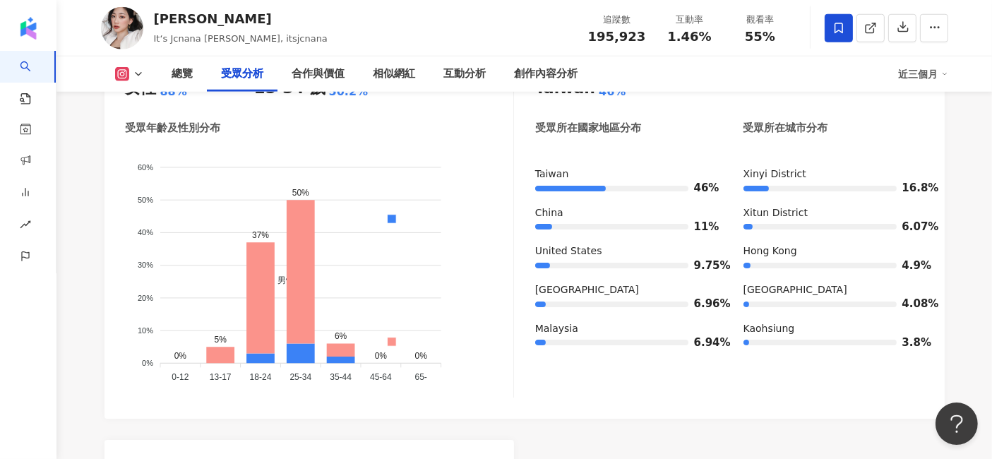
scroll to position [1255, 0]
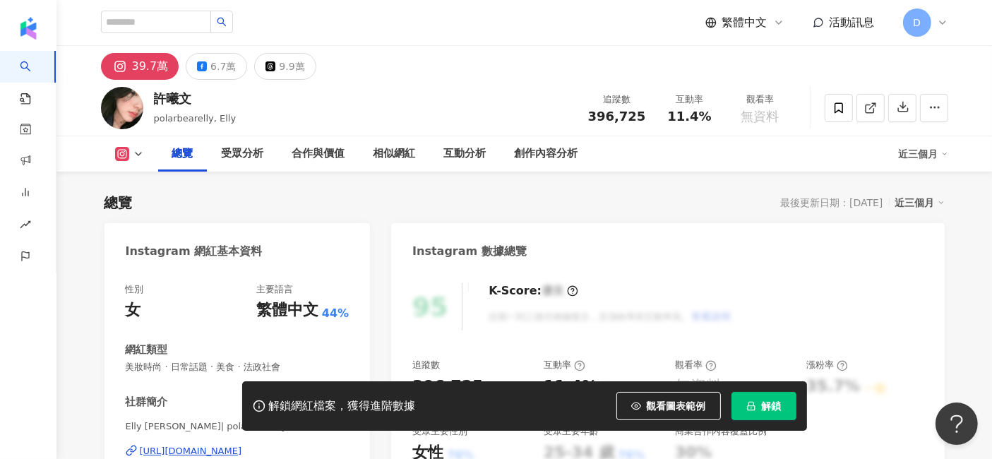
scroll to position [235, 0]
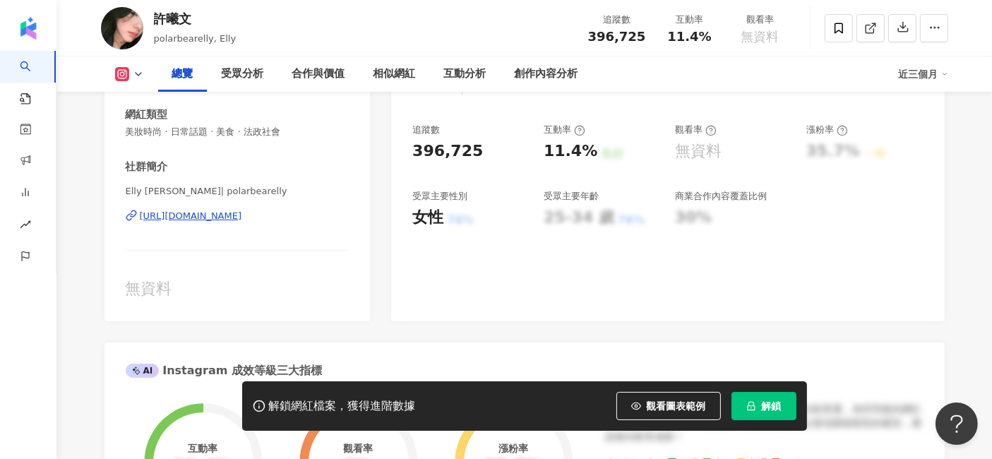
click at [748, 407] on icon "lock" at bounding box center [751, 406] width 10 height 10
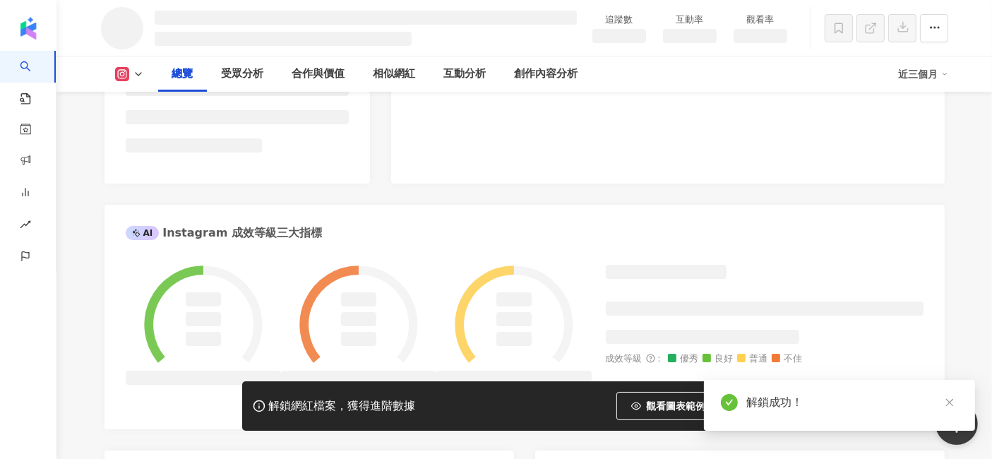
scroll to position [549, 0]
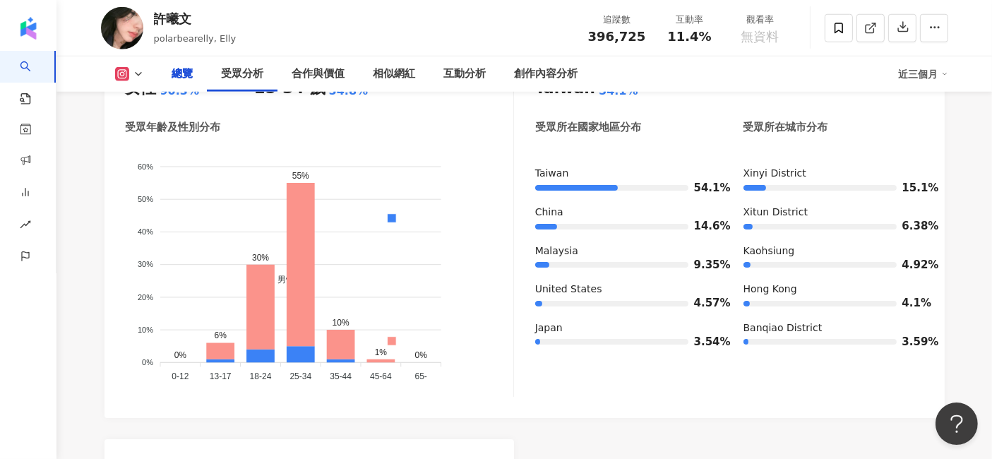
scroll to position [1098, 0]
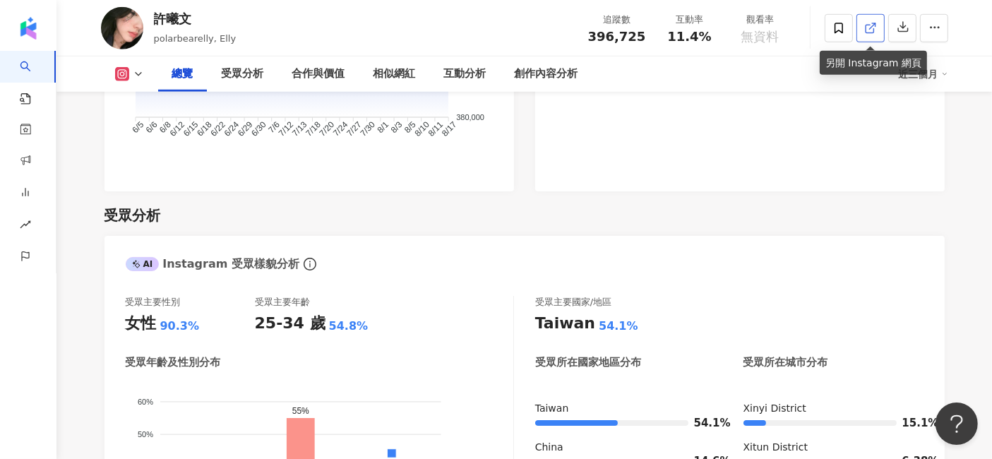
click at [877, 23] on link at bounding box center [870, 28] width 28 height 28
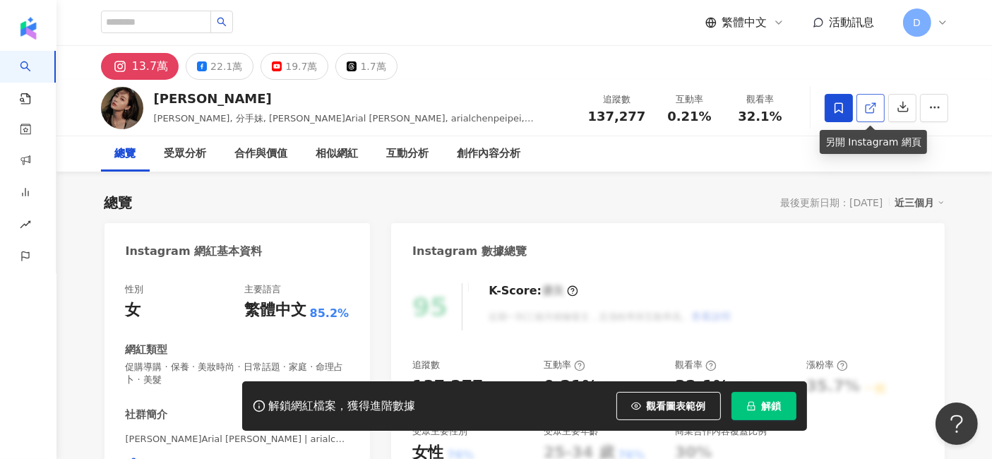
click at [866, 108] on icon at bounding box center [870, 108] width 8 height 8
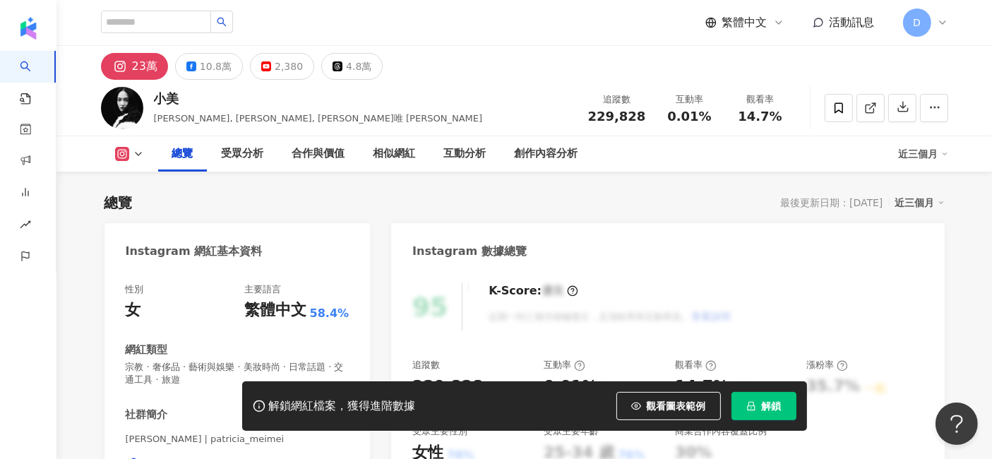
scroll to position [470, 0]
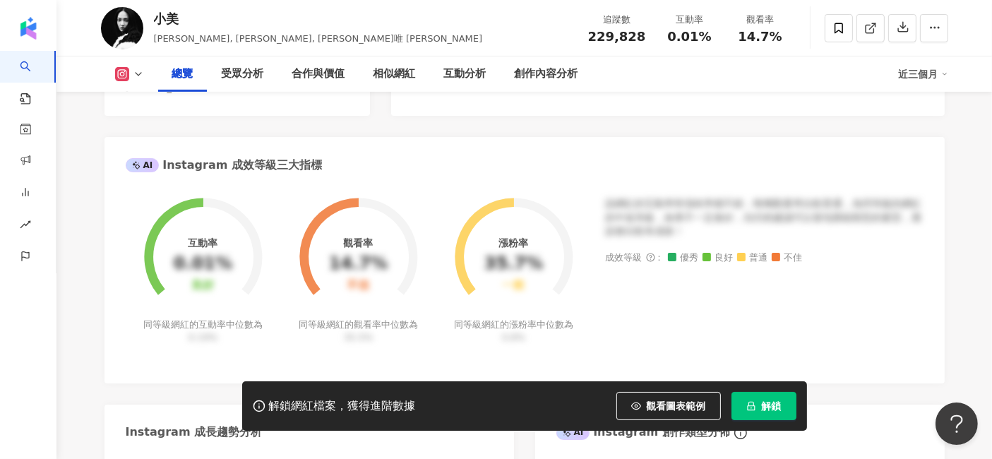
click at [779, 404] on span "解鎖" at bounding box center [772, 405] width 20 height 11
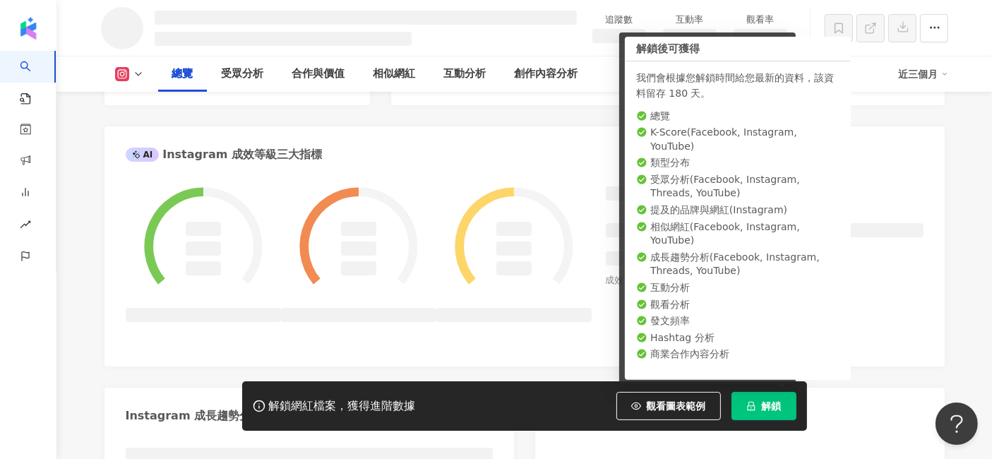
scroll to position [508, 0]
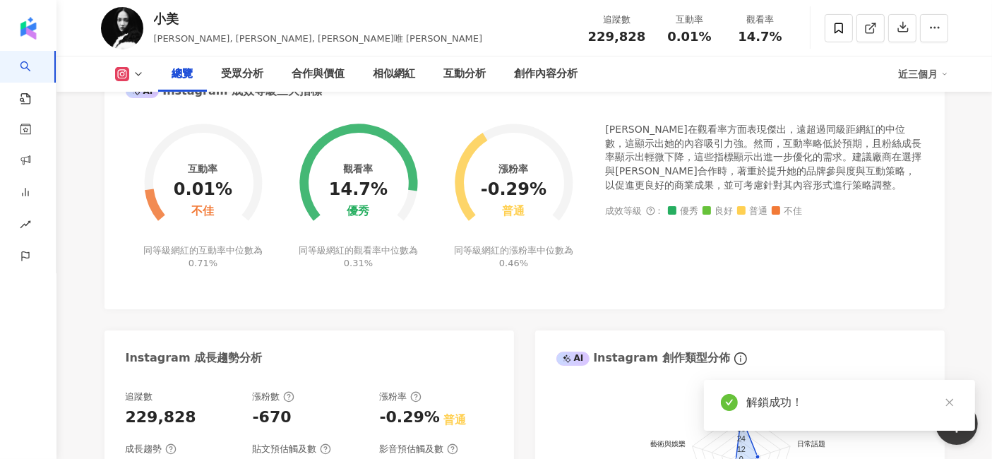
scroll to position [549, 0]
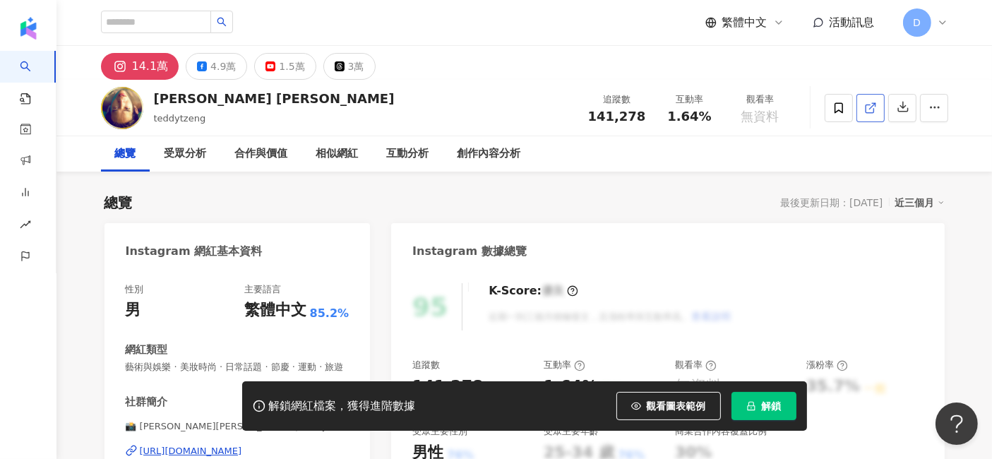
click at [869, 107] on line at bounding box center [872, 106] width 6 height 6
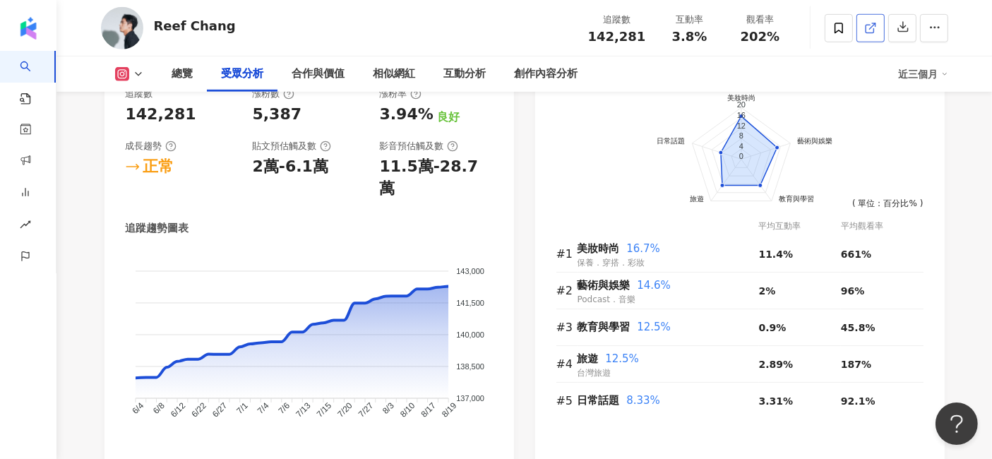
scroll to position [1333, 0]
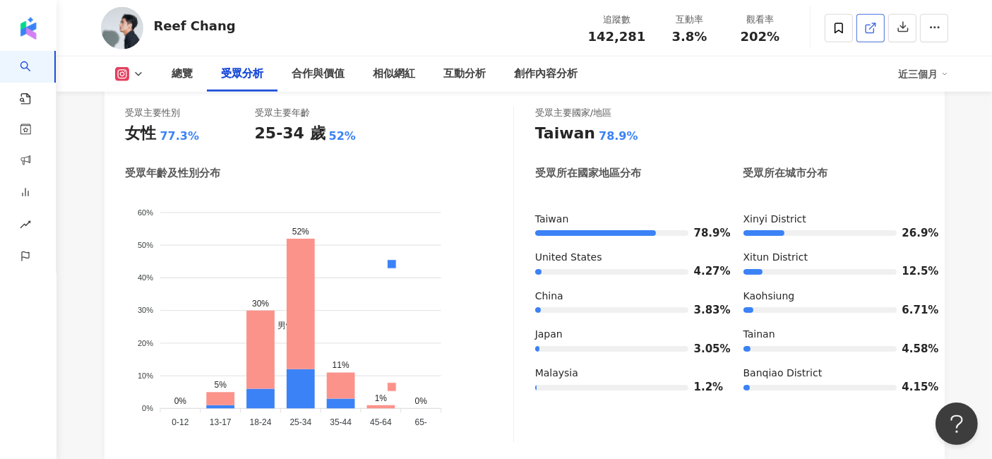
click at [873, 30] on icon at bounding box center [870, 28] width 13 height 13
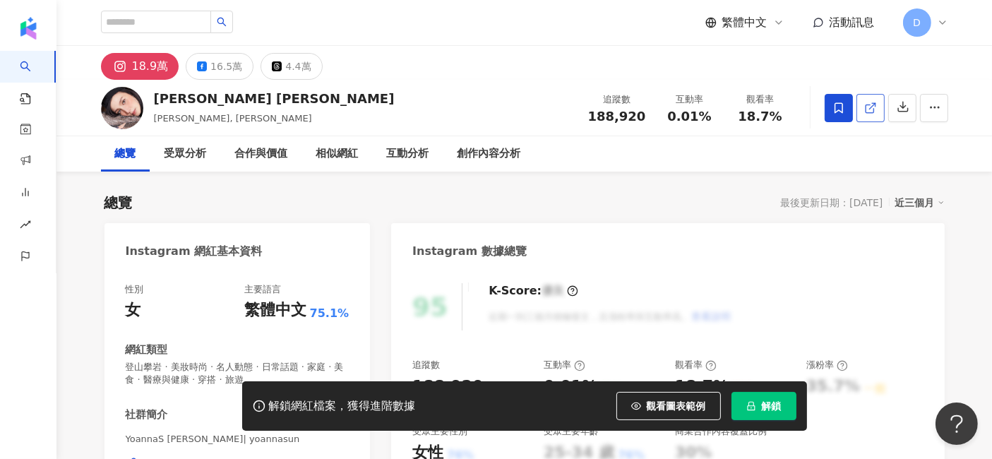
click at [877, 106] on link at bounding box center [870, 108] width 28 height 28
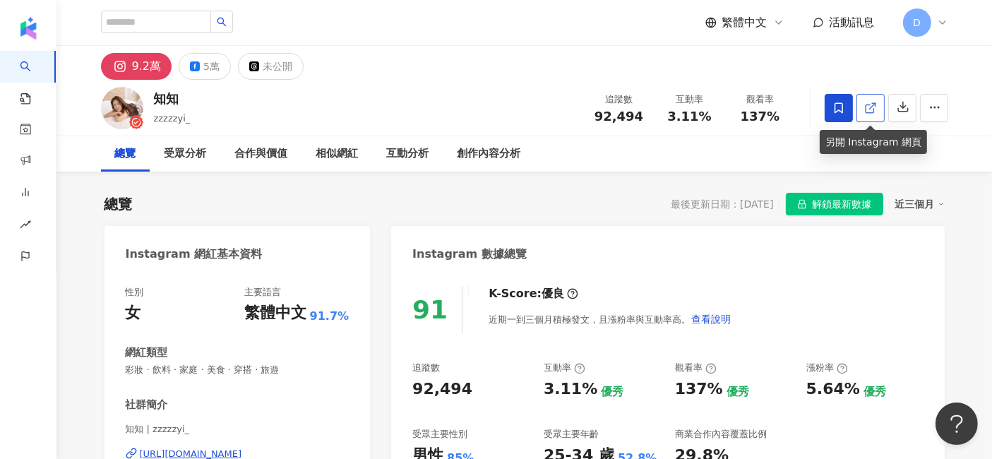
click at [873, 104] on line at bounding box center [872, 106] width 6 height 6
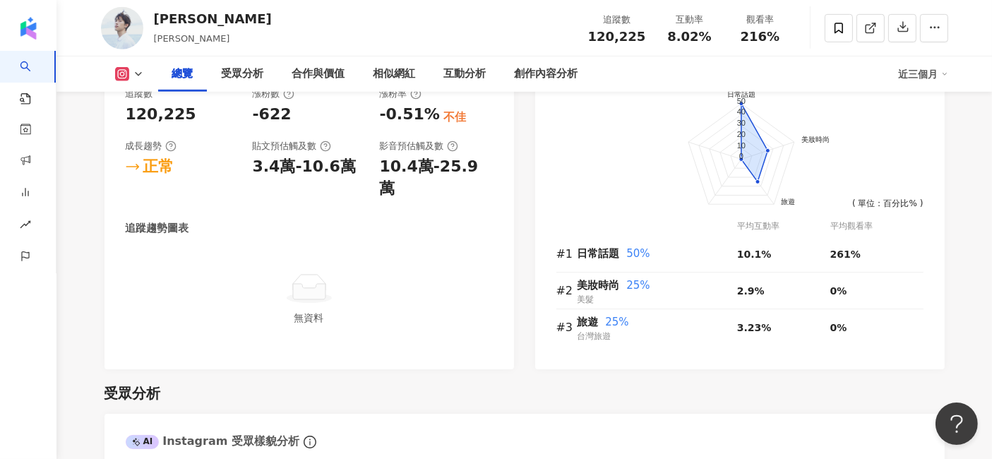
scroll to position [549, 0]
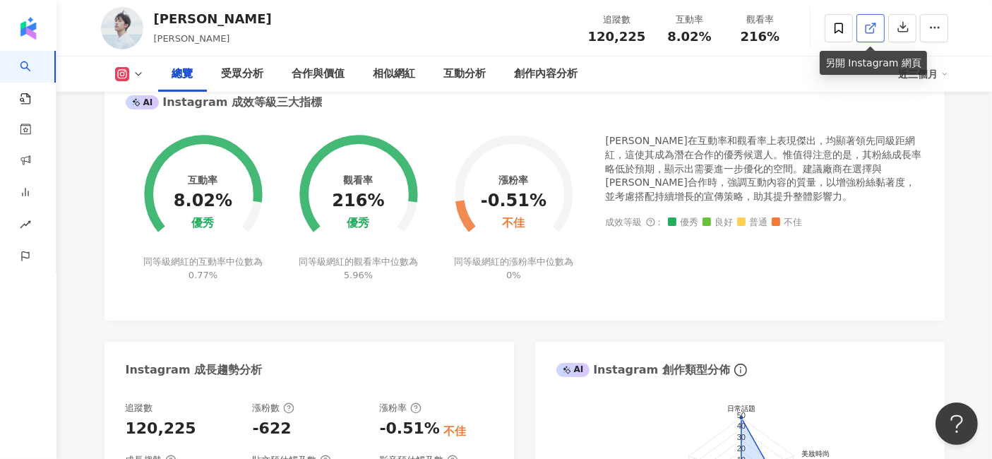
click at [867, 30] on icon at bounding box center [870, 28] width 13 height 13
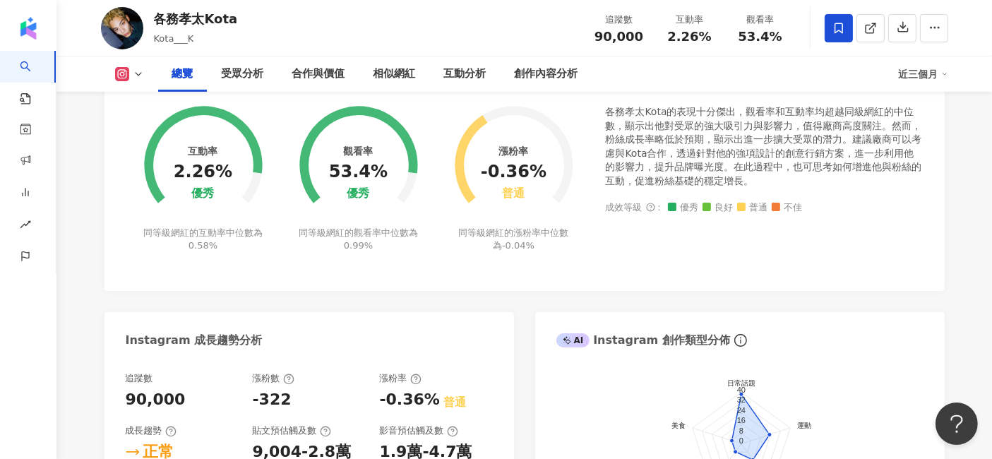
scroll to position [549, 0]
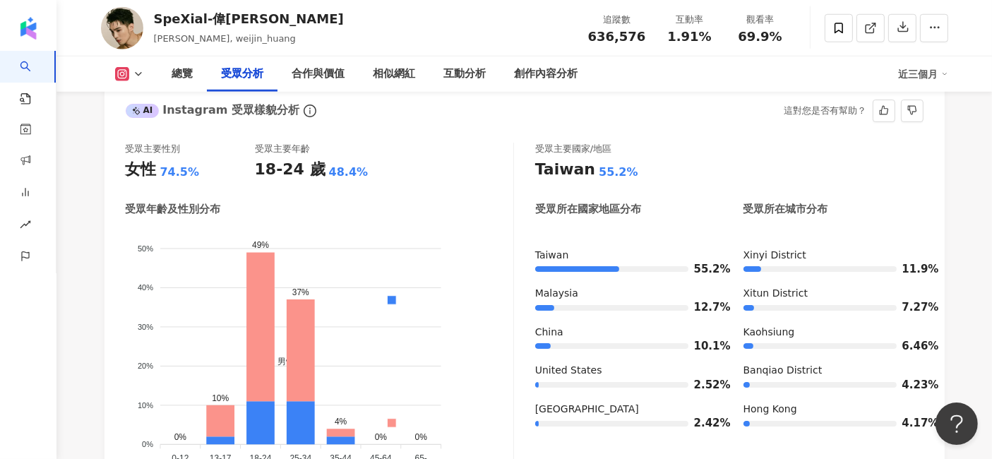
scroll to position [1283, 0]
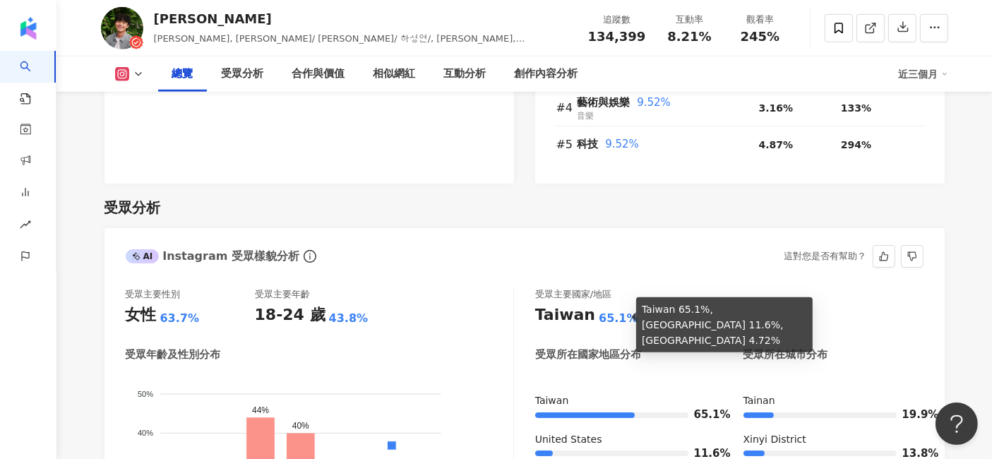
scroll to position [1263, 0]
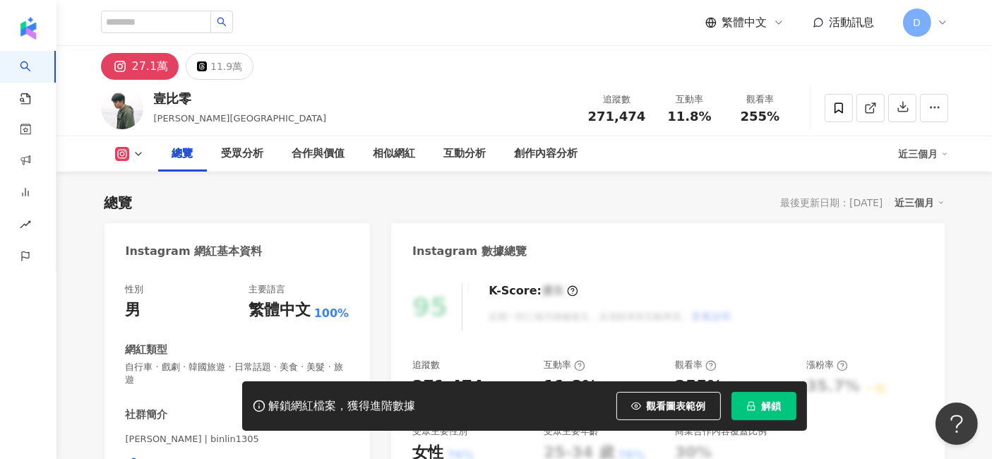
click at [774, 412] on span "解鎖" at bounding box center [772, 405] width 20 height 11
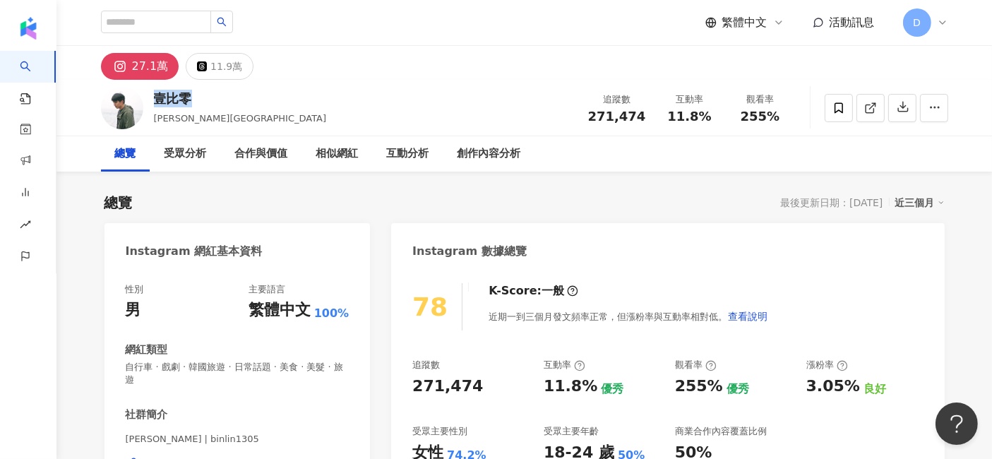
drag, startPoint x: 196, startPoint y: 100, endPoint x: 157, endPoint y: 112, distance: 41.3
click at [155, 106] on div "壹比零" at bounding box center [240, 99] width 173 height 18
drag, startPoint x: 204, startPoint y: 118, endPoint x: 187, endPoint y: 121, distance: 17.3
click at [187, 121] on div "壹比零 余秉霖, Rio 追蹤數 271,474 互動率 11.8% 觀看率 255%" at bounding box center [525, 108] width 904 height 56
copy span "Rio"
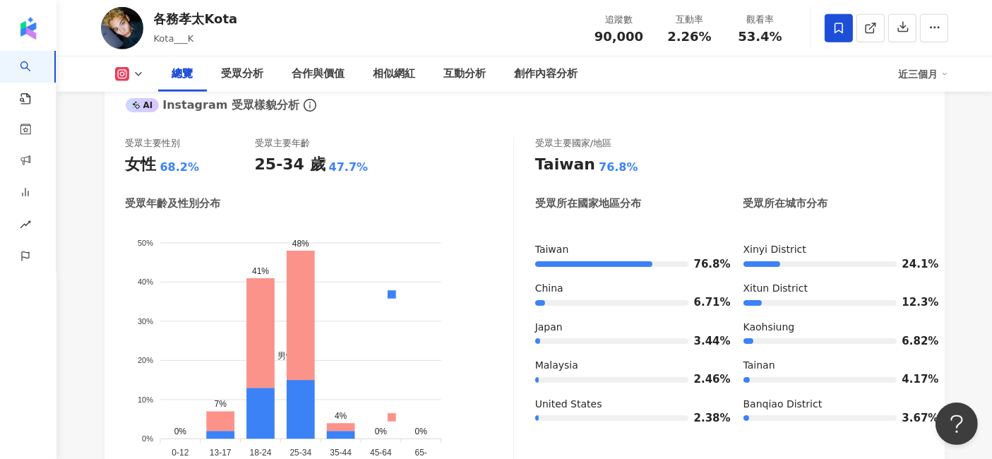
scroll to position [86, 0]
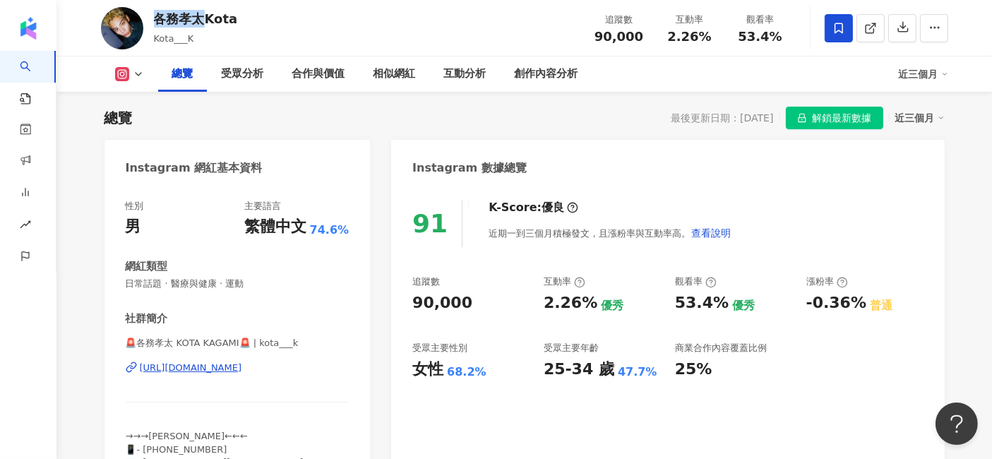
drag, startPoint x: 157, startPoint y: 19, endPoint x: 205, endPoint y: 17, distance: 48.1
click at [205, 17] on div "各務孝太Kota" at bounding box center [196, 19] width 84 height 18
copy div "各務孝太"
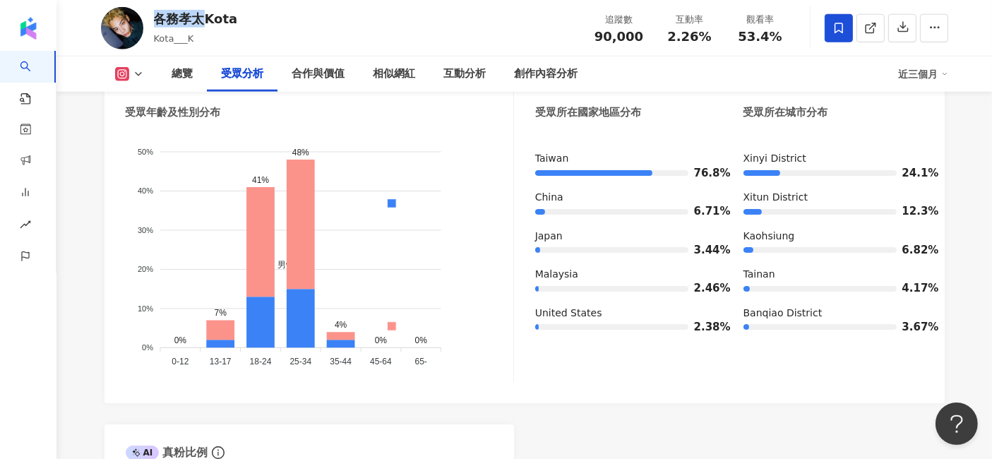
scroll to position [1263, 0]
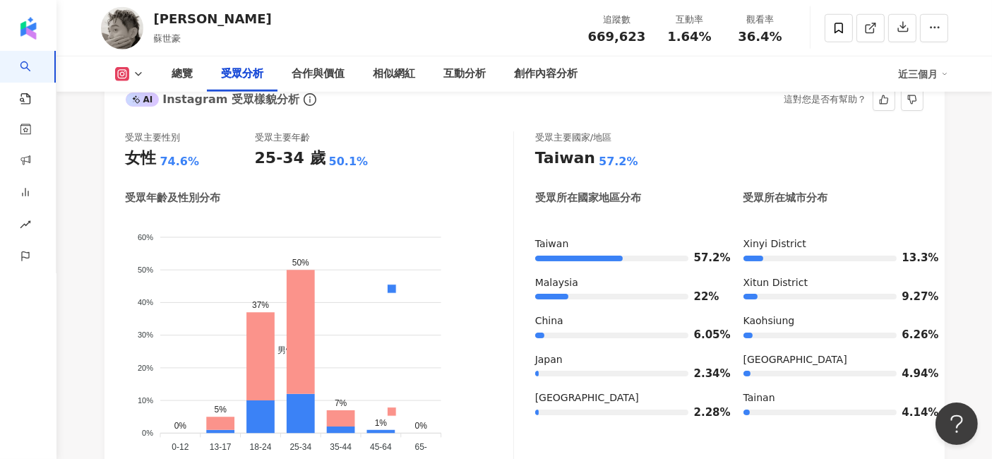
scroll to position [1176, 0]
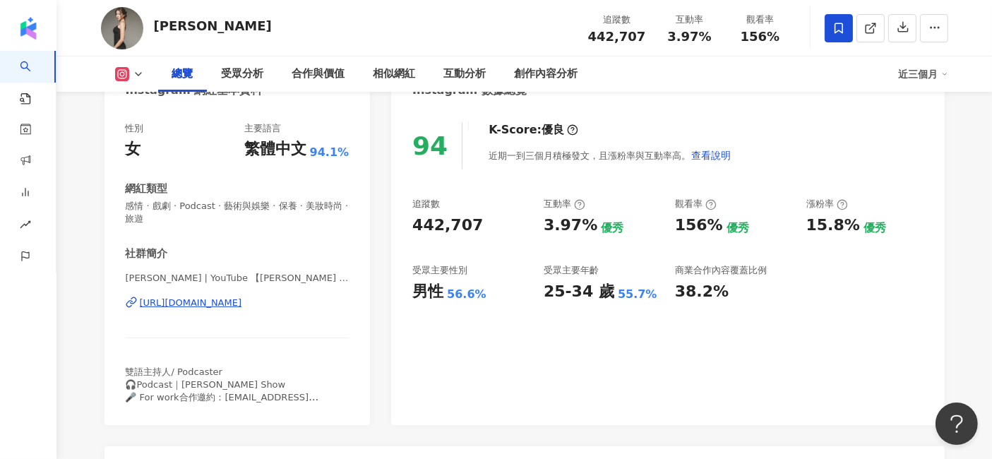
scroll to position [157, 0]
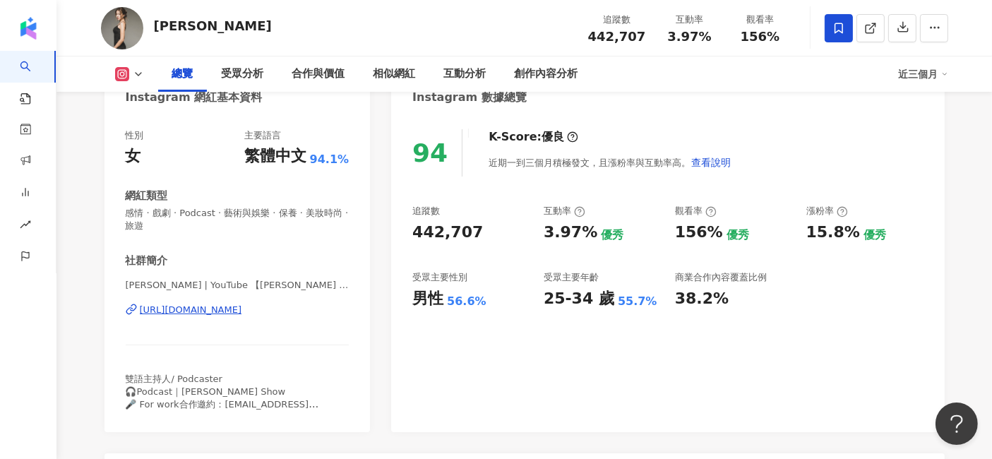
click at [919, 294] on div "追蹤數 442,707 互動率 3.97% 優秀 觀看率 156% 優秀 漲粉率 15.8% 優秀 受眾主要性別 男性 56.6% 受眾主要年齡 25-34 …" at bounding box center [667, 257] width 510 height 104
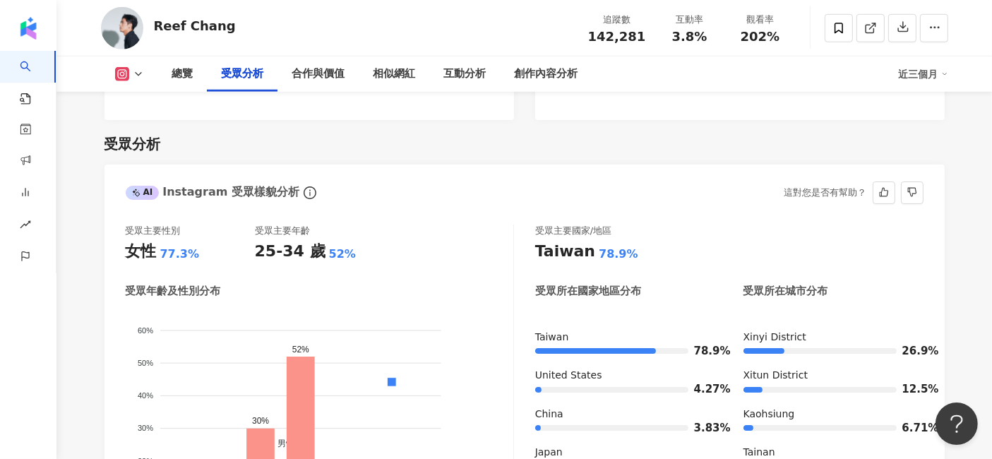
scroll to position [1098, 0]
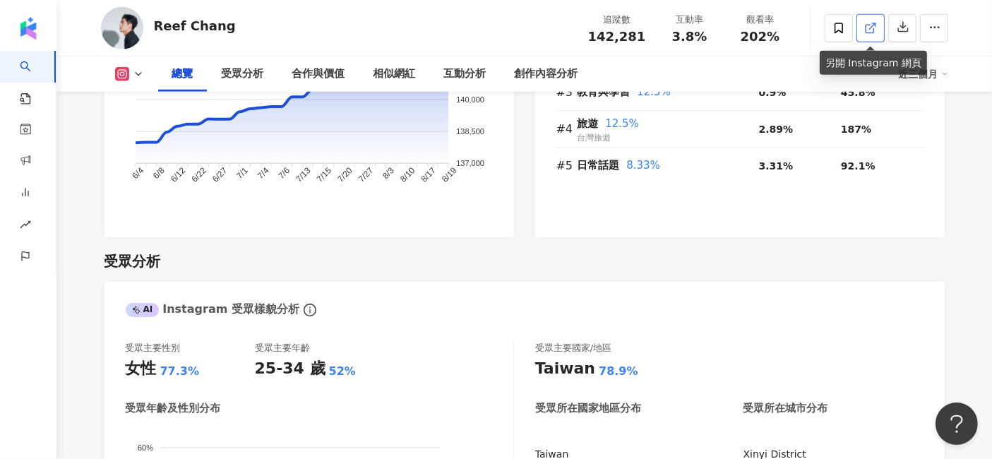
click at [875, 33] on icon at bounding box center [870, 28] width 13 height 13
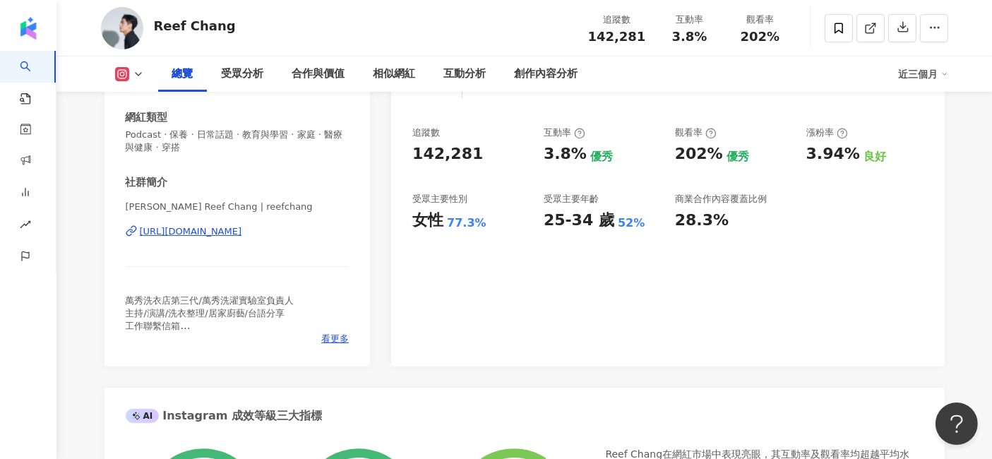
scroll to position [0, 0]
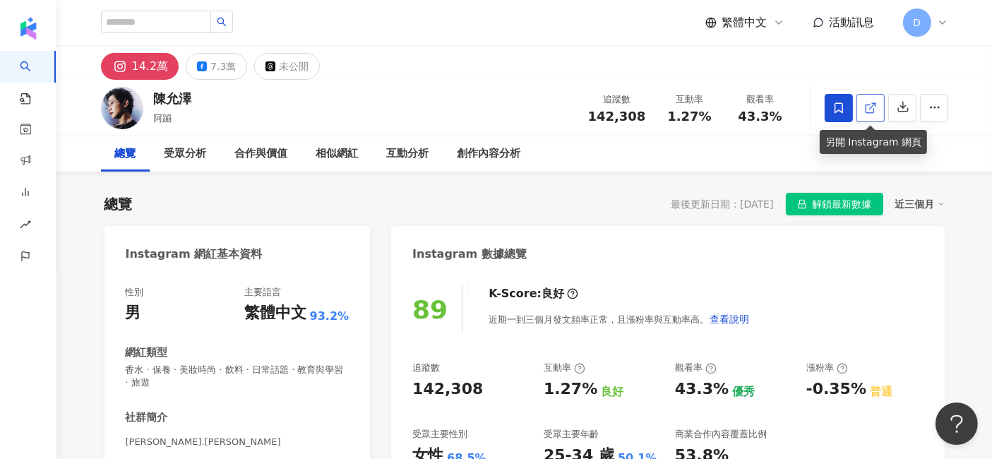
click at [870, 109] on icon at bounding box center [870, 108] width 13 height 13
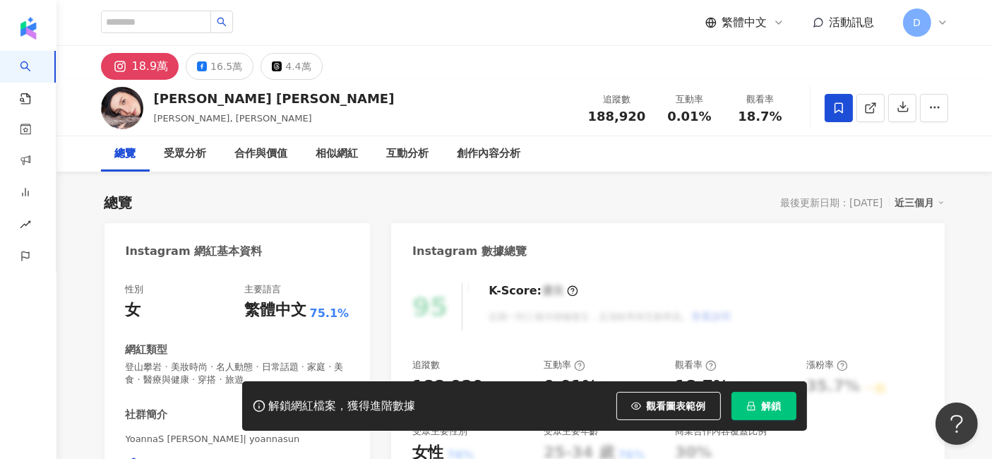
drag, startPoint x: 948, startPoint y: 282, endPoint x: 885, endPoint y: 335, distance: 82.6
click at [905, 166] on div "總覽 受眾分析 合作與價值 相似網紅 互動分析 創作內容分析" at bounding box center [524, 153] width 847 height 35
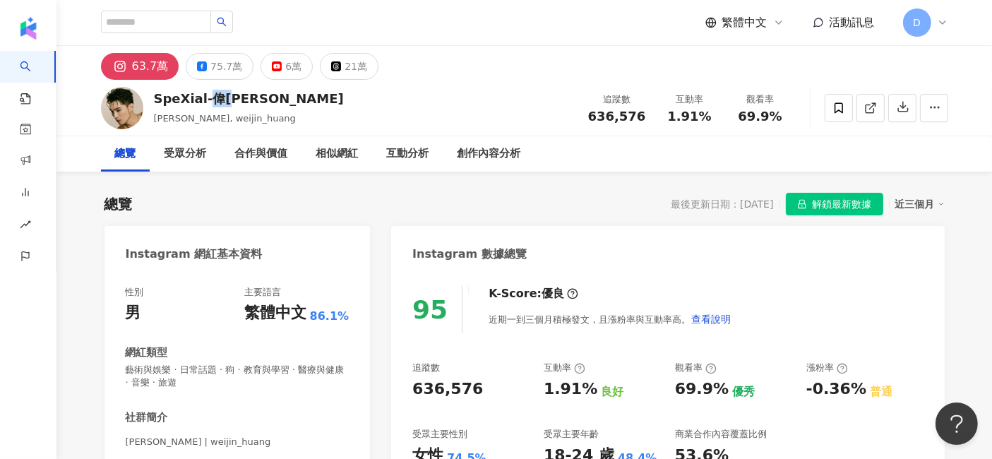
drag, startPoint x: 208, startPoint y: 100, endPoint x: 226, endPoint y: 100, distance: 18.4
click at [226, 100] on div "SpeXial-偉晉 Wayne" at bounding box center [249, 99] width 190 height 18
copy div "偉晉"
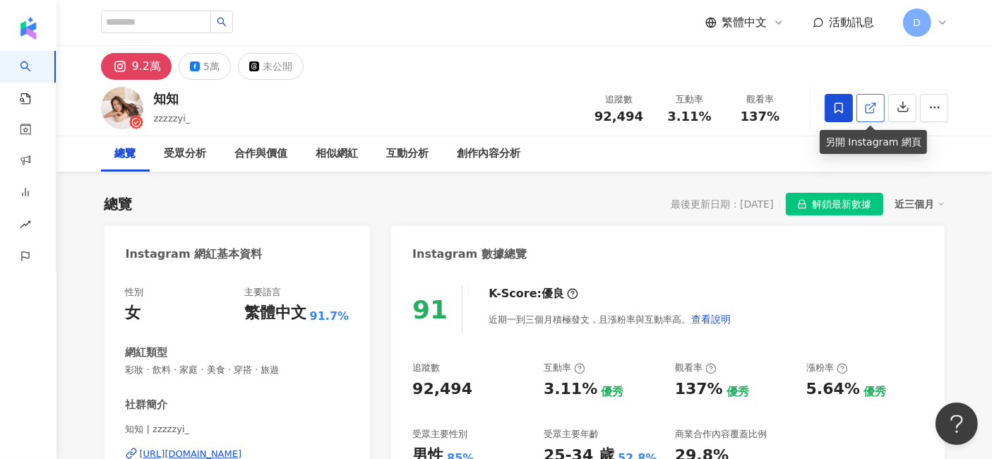
click at [864, 102] on icon at bounding box center [870, 108] width 13 height 13
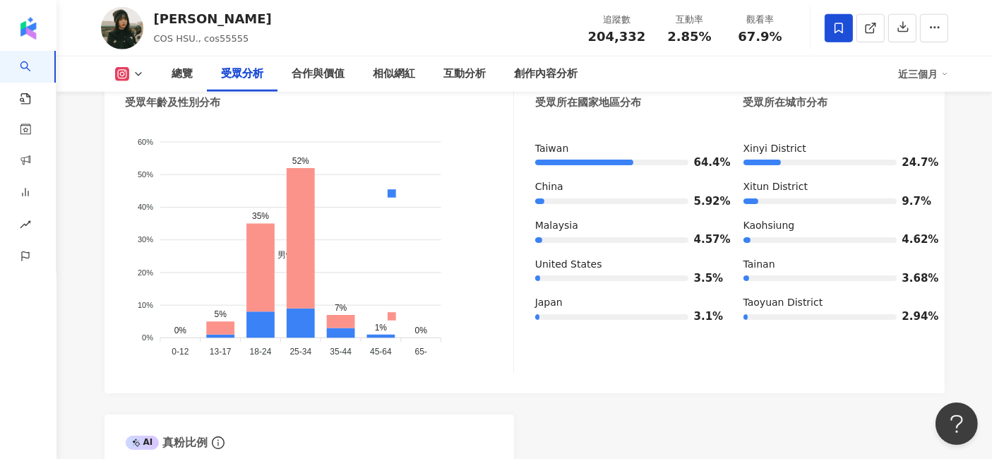
scroll to position [1255, 0]
